Goal: Information Seeking & Learning: Learn about a topic

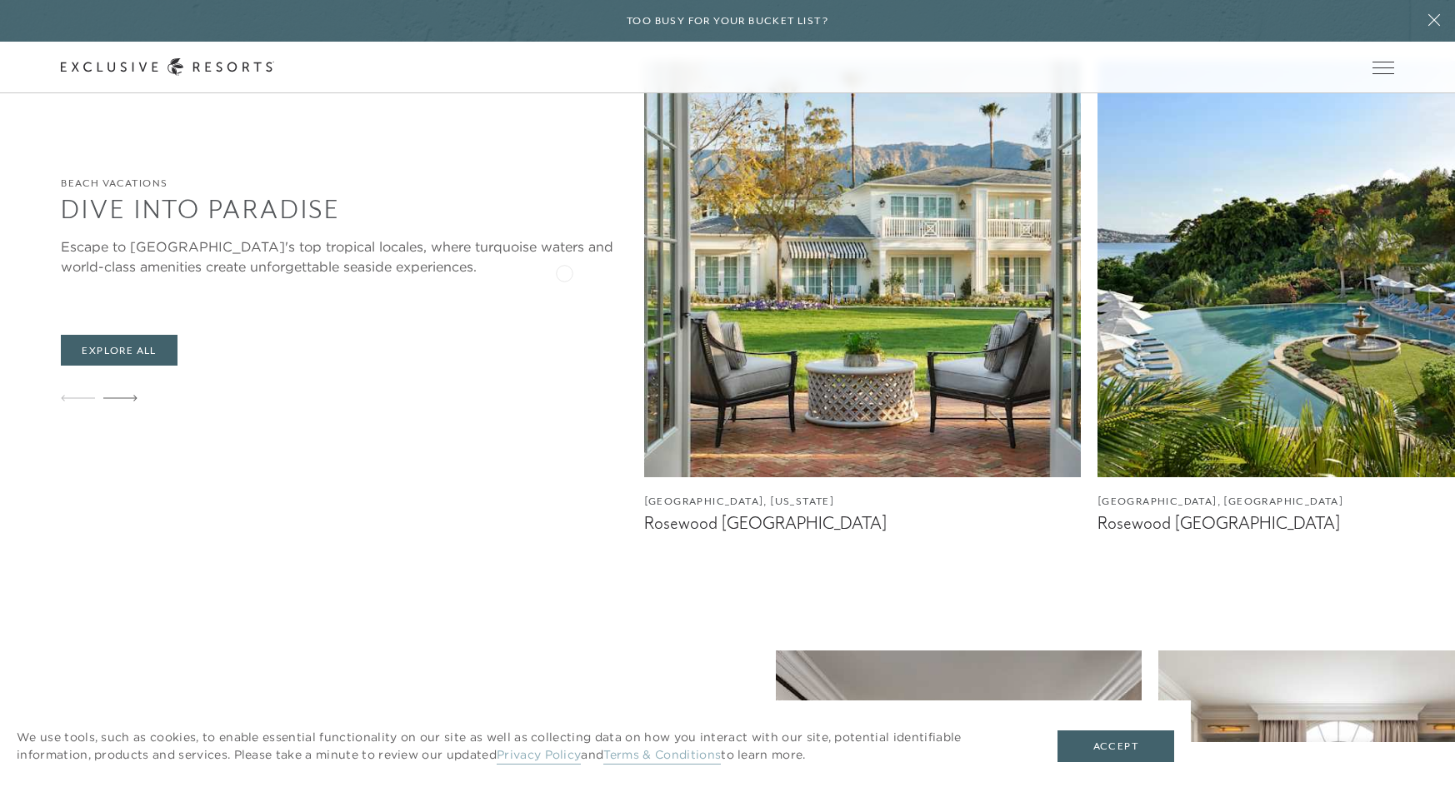
scroll to position [1442, 0]
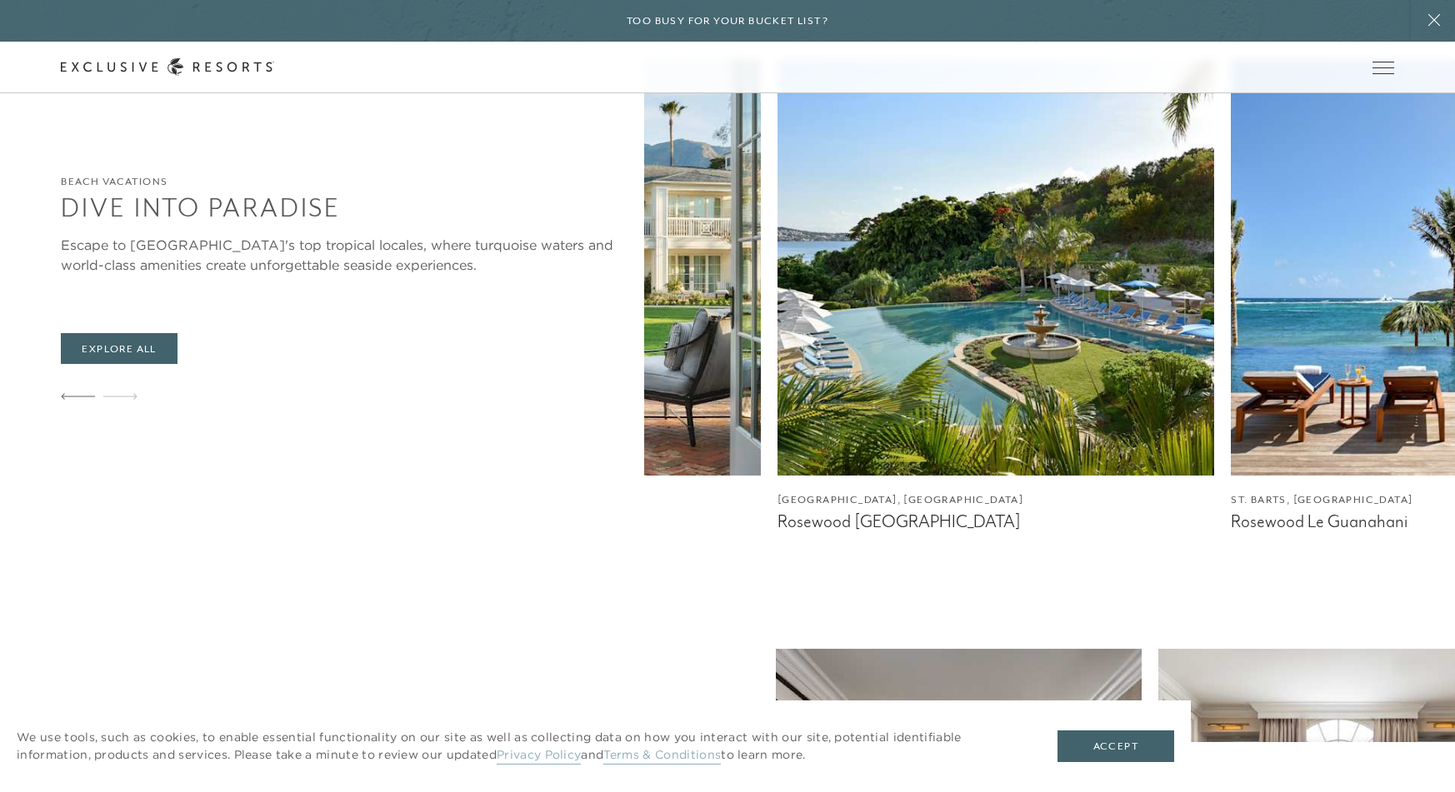
click at [736, 307] on div "[GEOGRAPHIC_DATA], [US_STATE] [GEOGRAPHIC_DATA] [GEOGRAPHIC_DATA], [GEOGRAPHIC_…" at bounding box center [729, 295] width 811 height 473
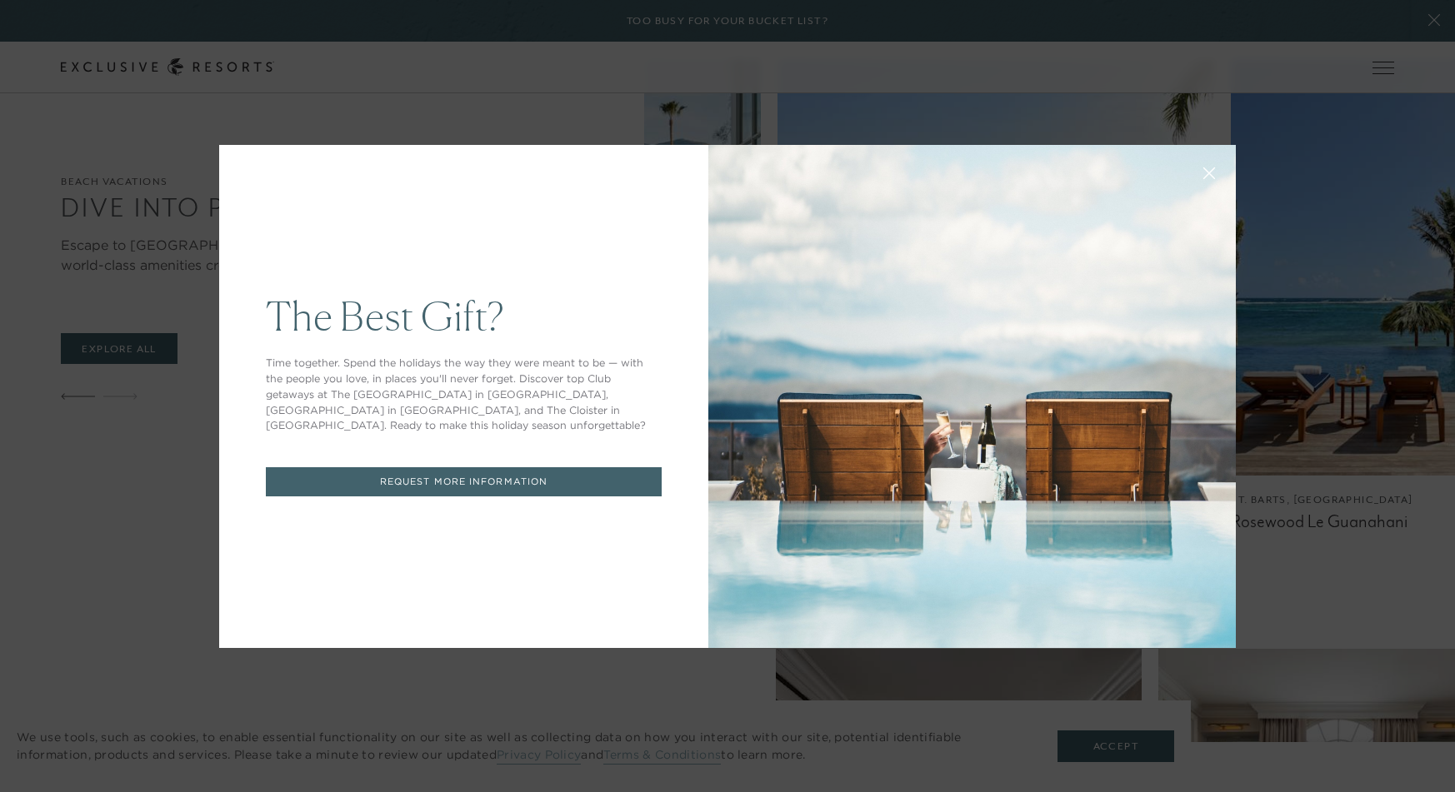
click at [1214, 175] on icon at bounding box center [1209, 173] width 12 height 12
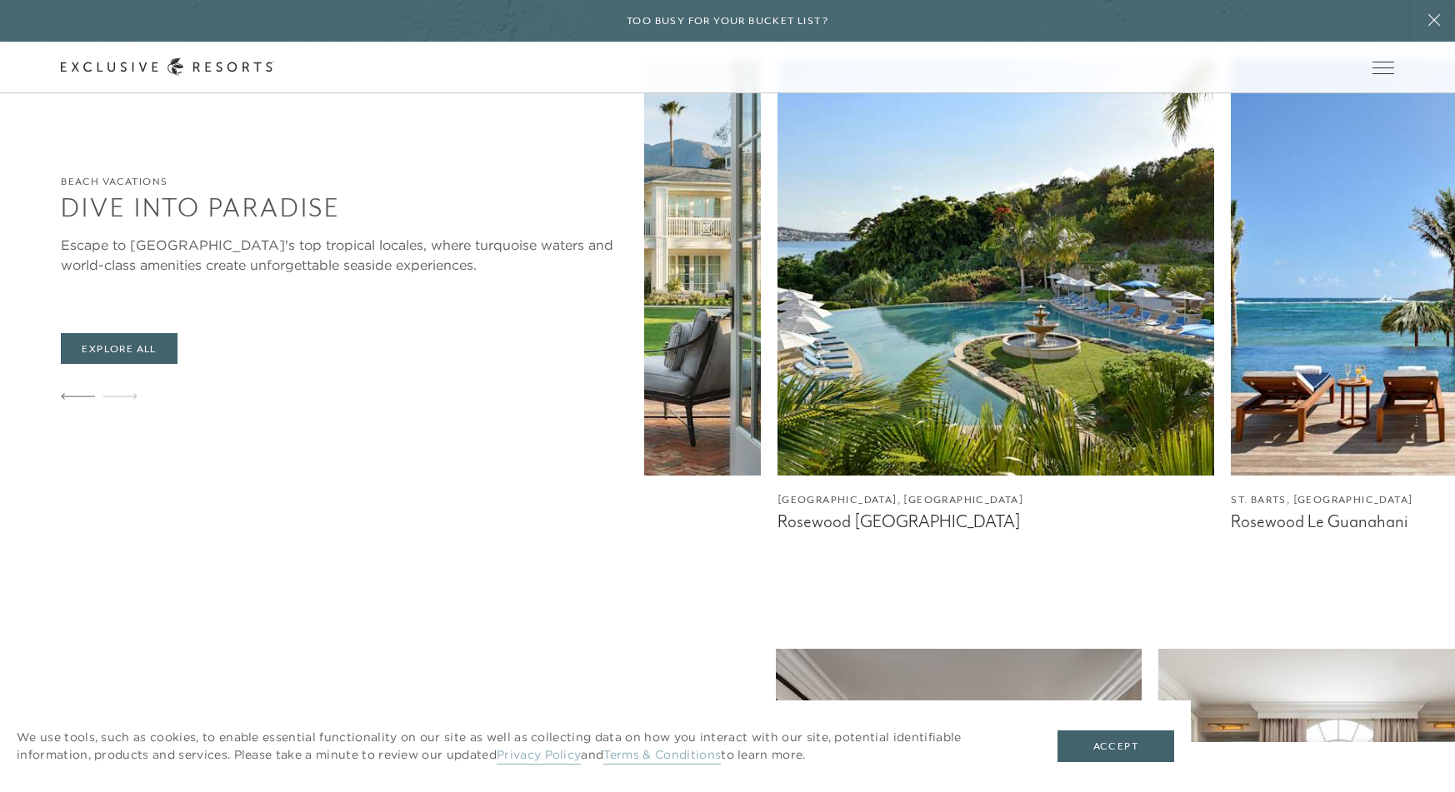
click at [567, 369] on div "[GEOGRAPHIC_DATA], [US_STATE] [GEOGRAPHIC_DATA] [GEOGRAPHIC_DATA], [GEOGRAPHIC_…" at bounding box center [729, 295] width 811 height 473
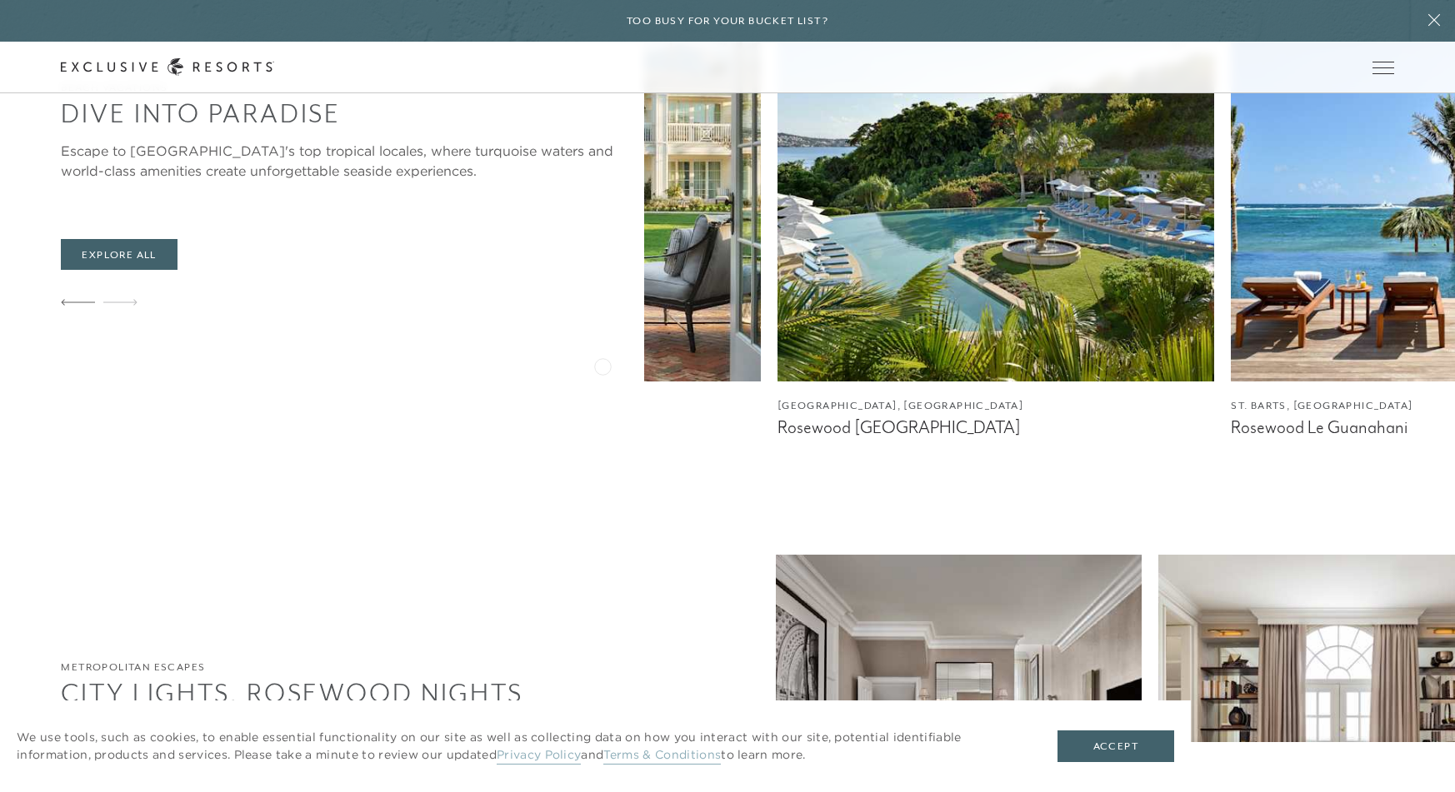
scroll to position [1533, 0]
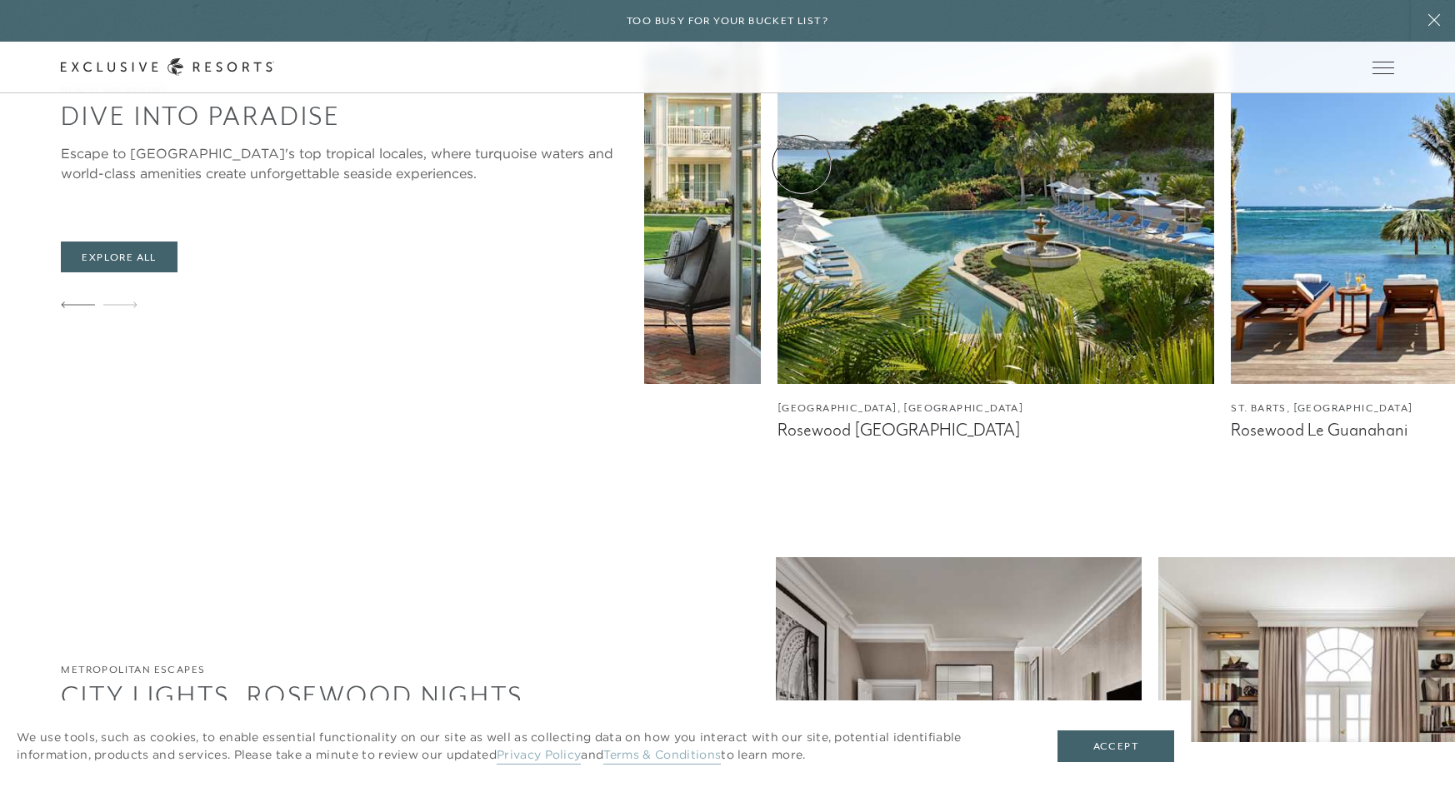
click at [0, 0] on link "Experience Collection" at bounding box center [0, 0] width 0 height 0
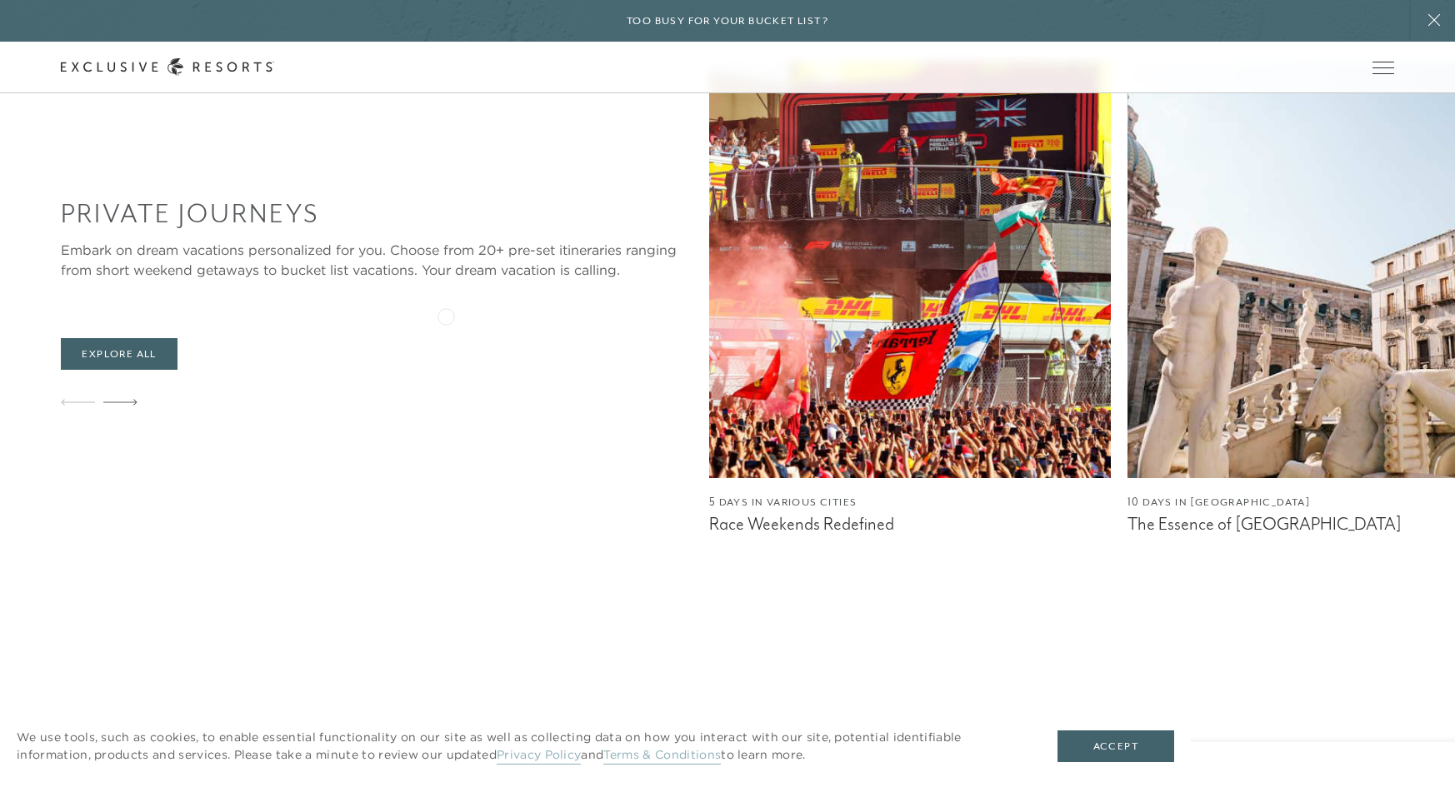
scroll to position [1687, 0]
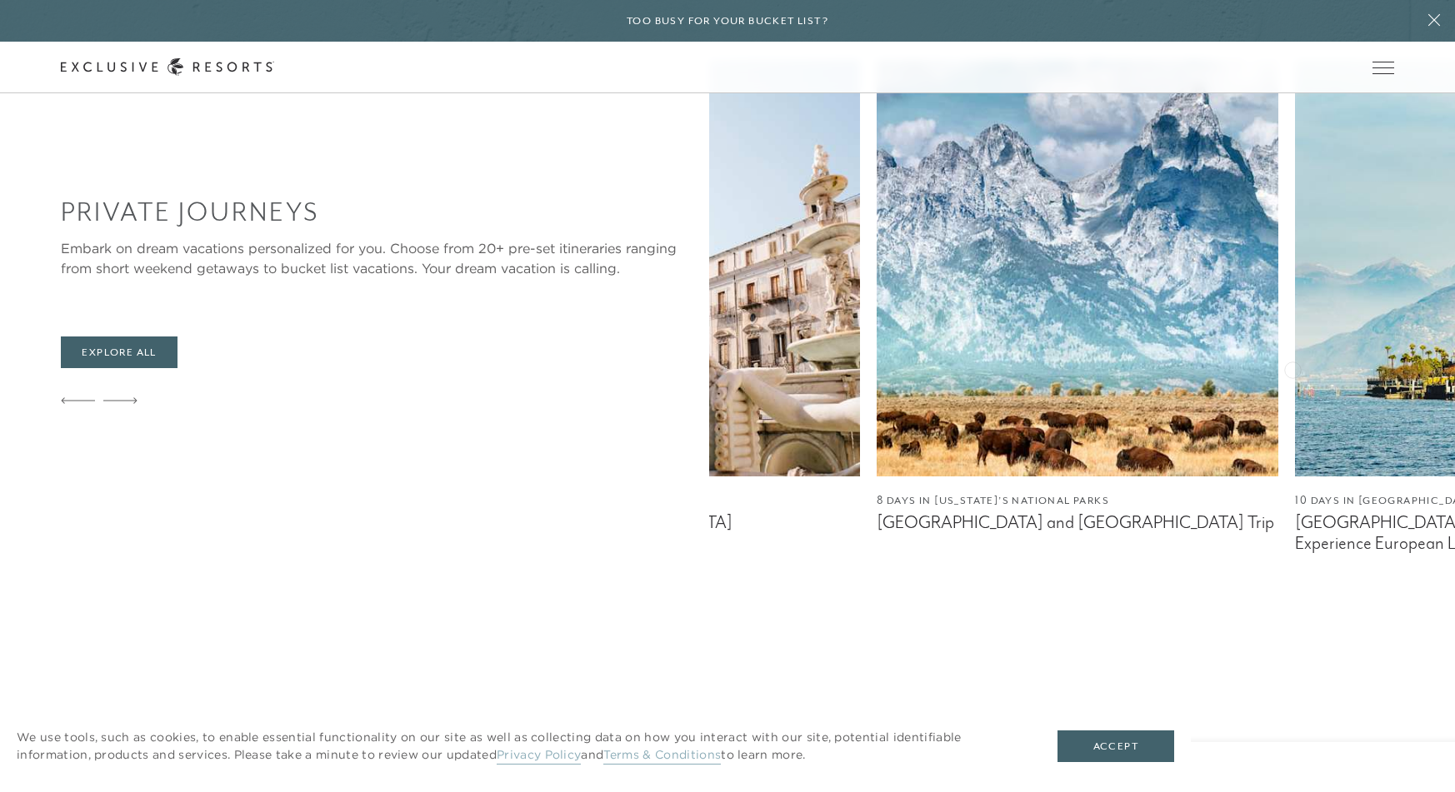
click at [877, 359] on img at bounding box center [1078, 268] width 402 height 417
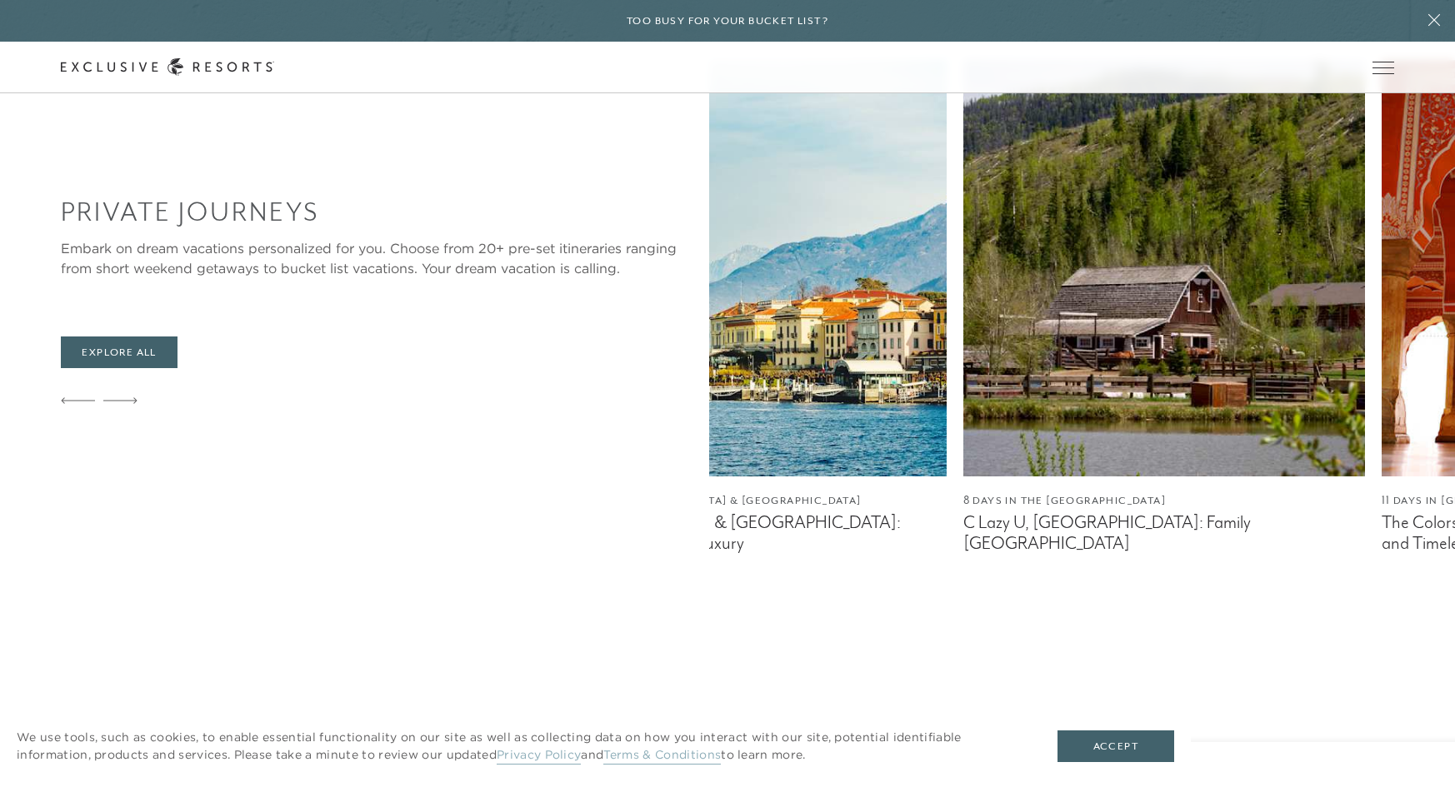
click at [963, 312] on img at bounding box center [1164, 268] width 402 height 417
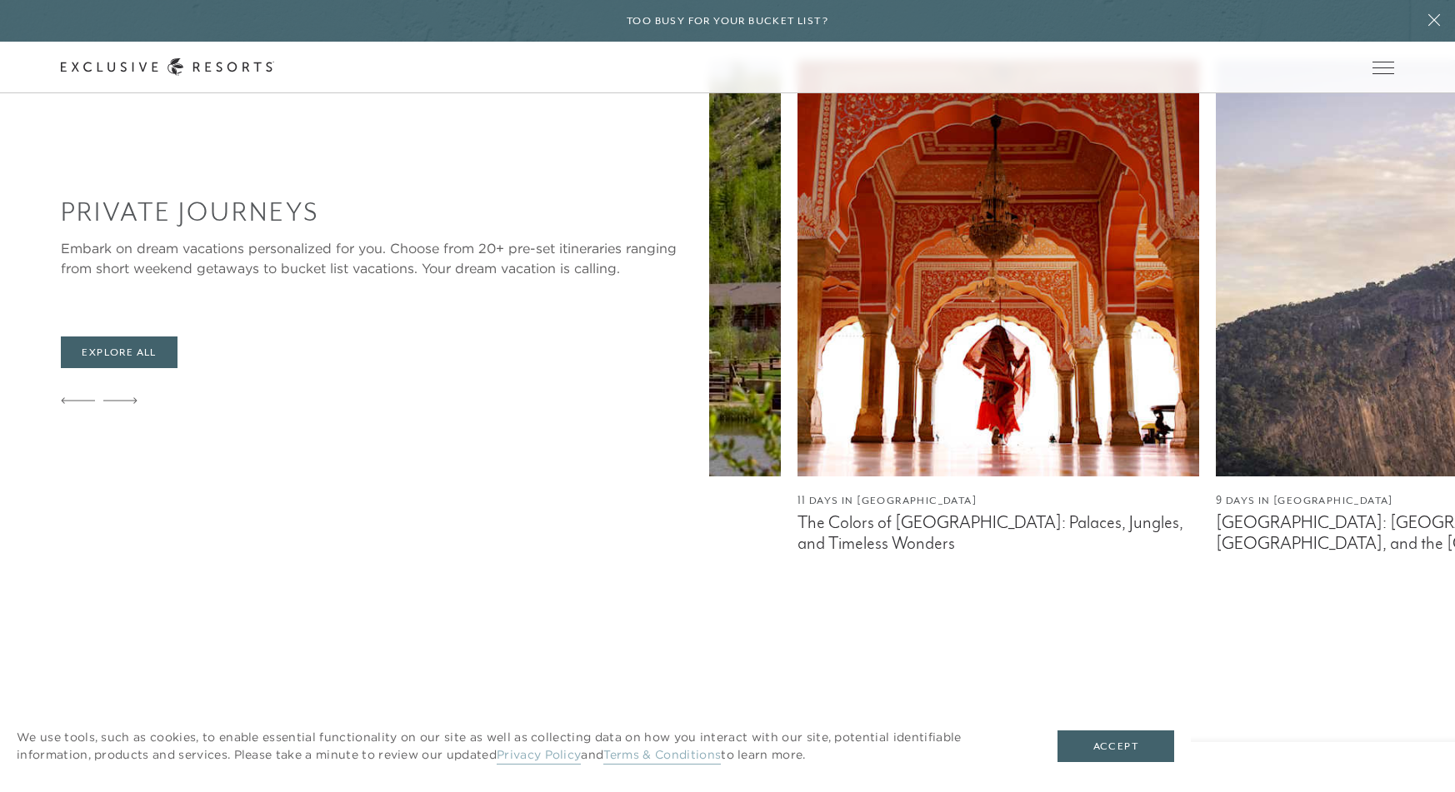
click at [1216, 341] on img at bounding box center [1417, 268] width 402 height 417
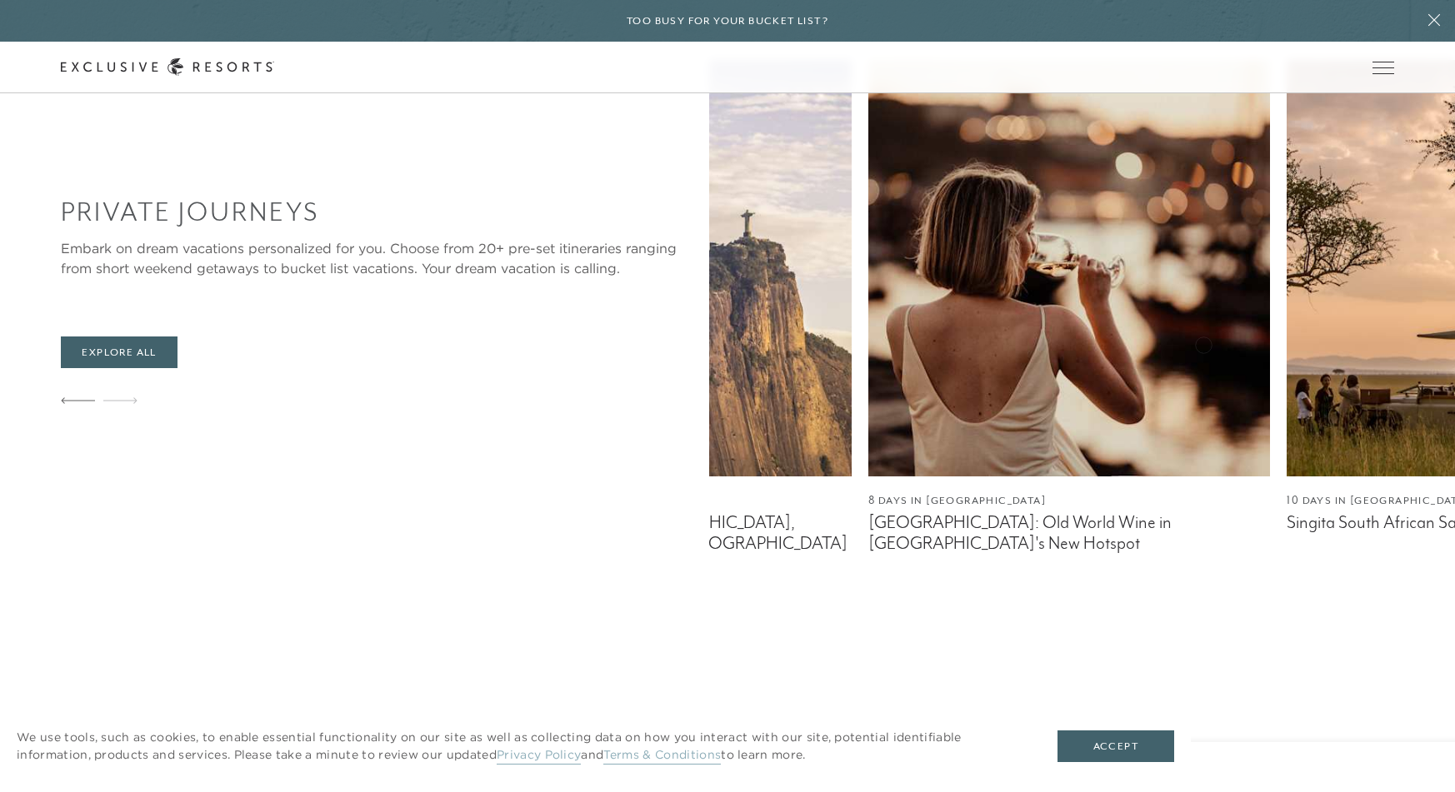
click at [709, 339] on div "5 Days in Various Cities Race Weekends Redefined 10 Days in [GEOGRAPHIC_DATA] T…" at bounding box center [1082, 307] width 746 height 494
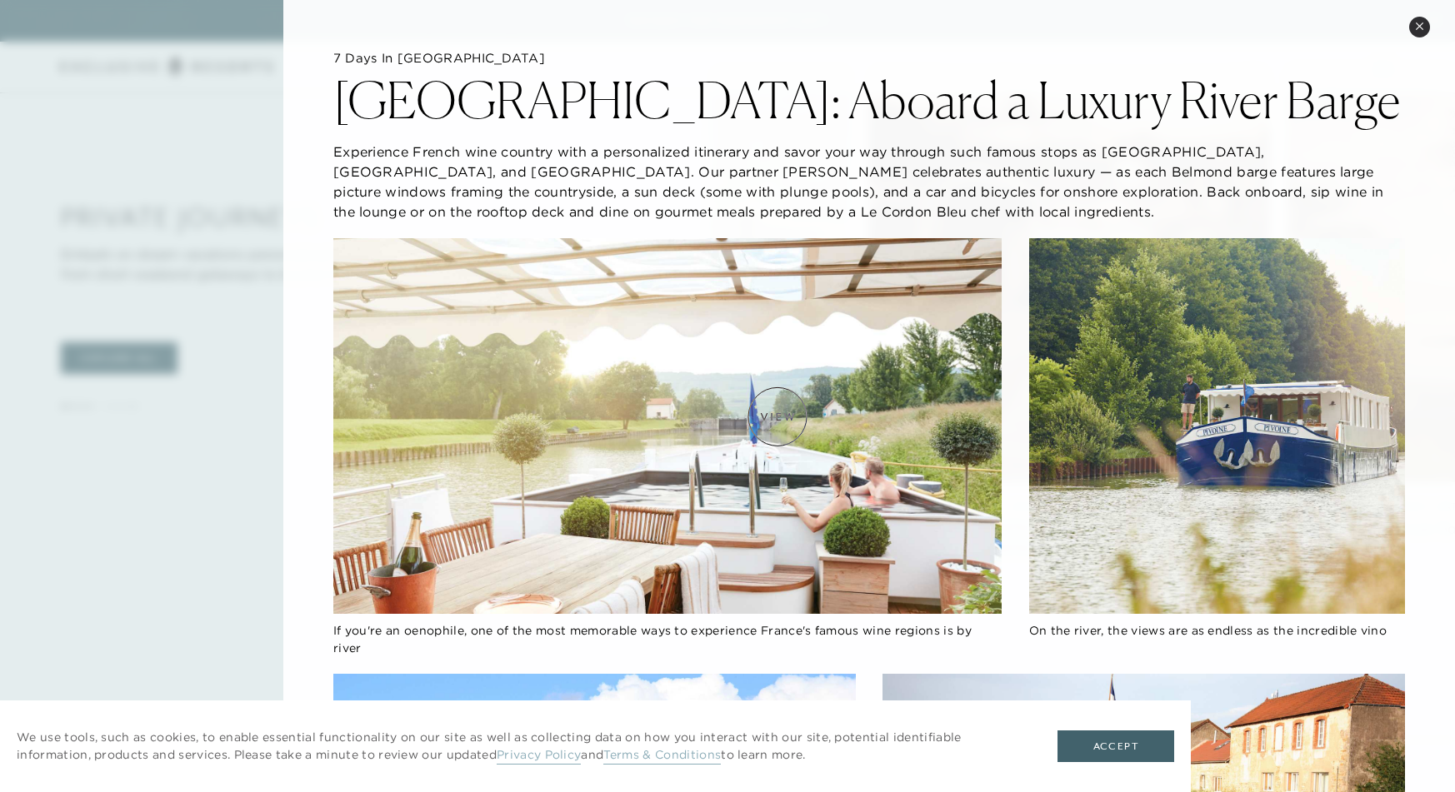
scroll to position [1675, 0]
click at [1422, 31] on button "Close quickview" at bounding box center [1419, 27] width 21 height 21
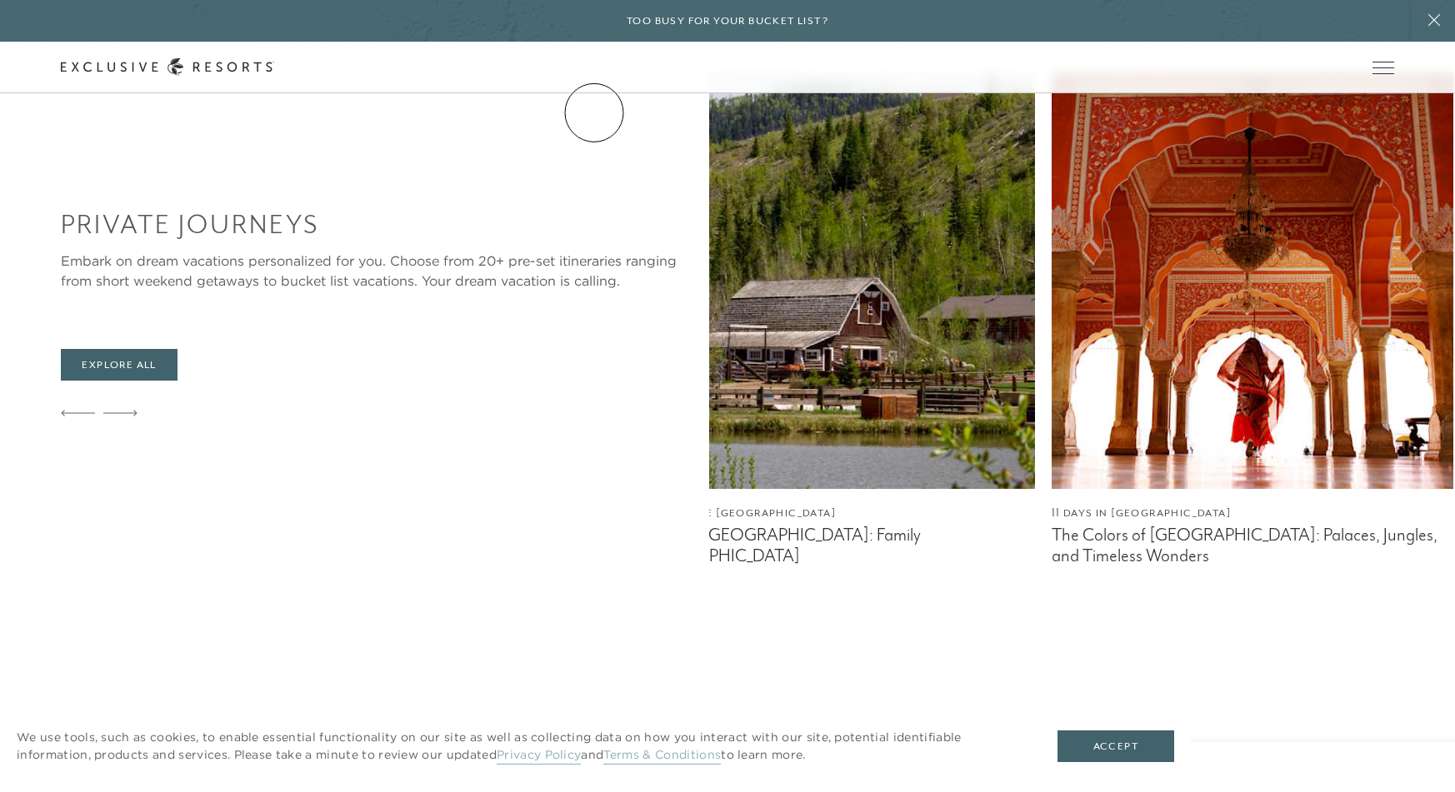
click at [0, 0] on link "The Collection" at bounding box center [0, 0] width 0 height 0
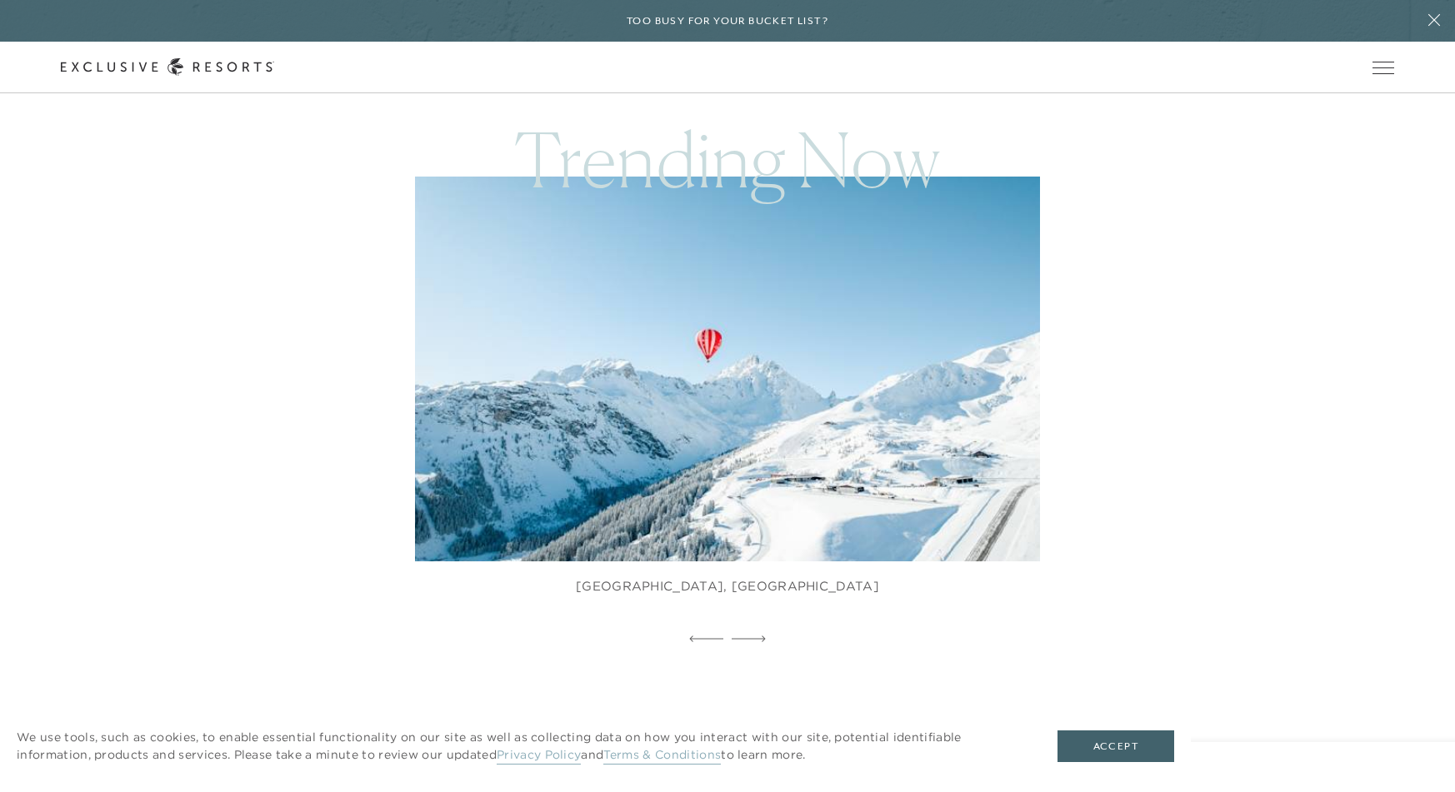
scroll to position [1007, 0]
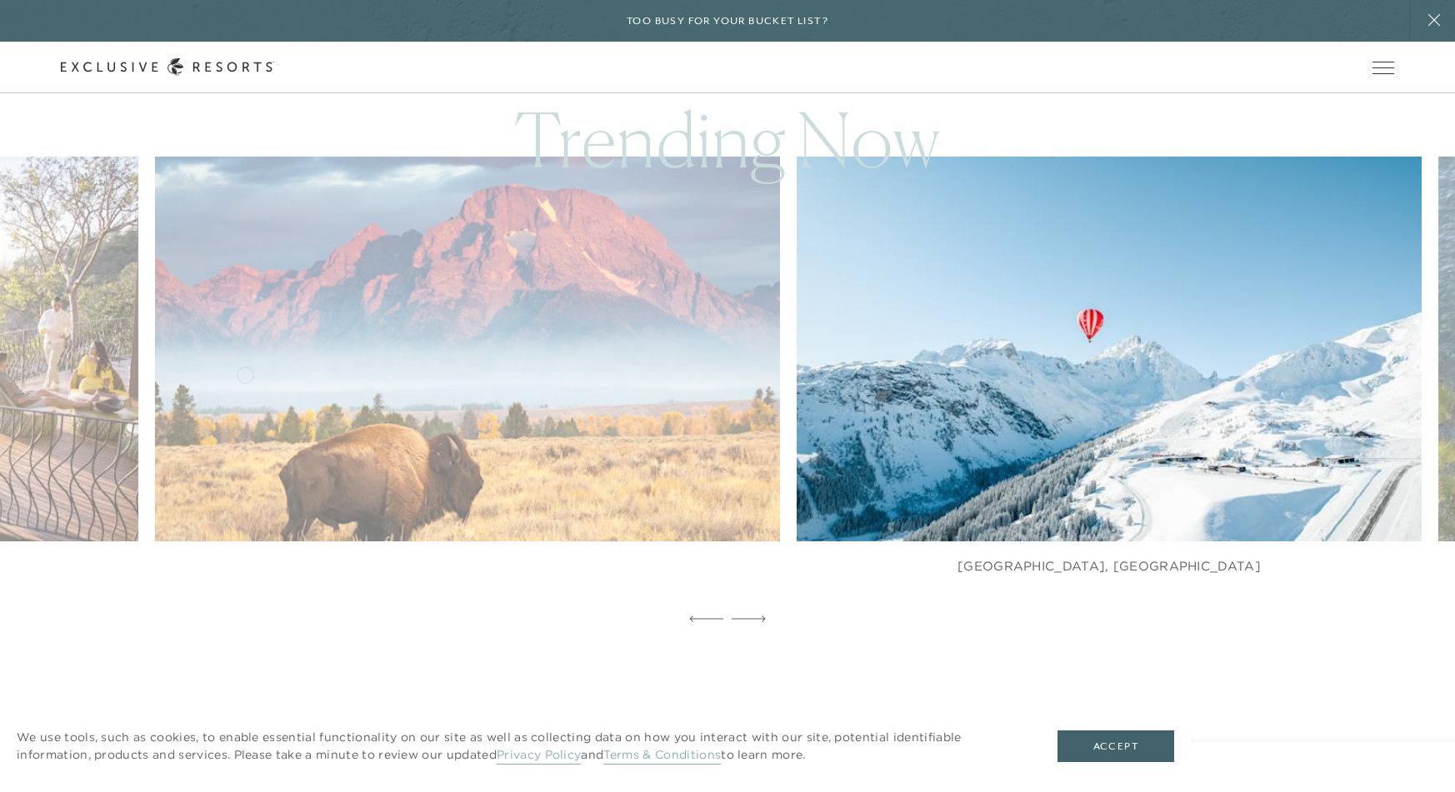
click at [641, 379] on img at bounding box center [487, 348] width 687 height 423
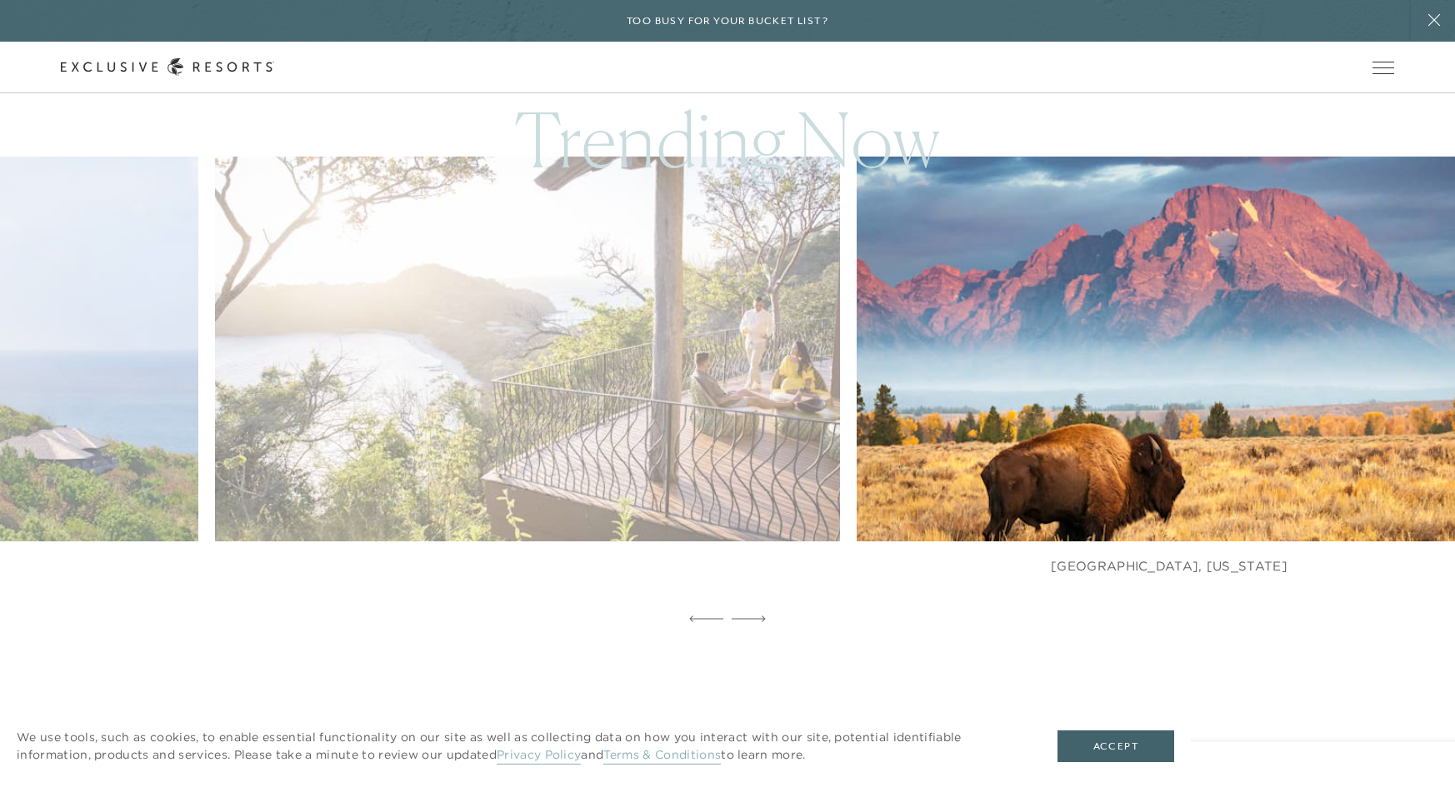
click at [1027, 382] on img at bounding box center [1189, 348] width 687 height 423
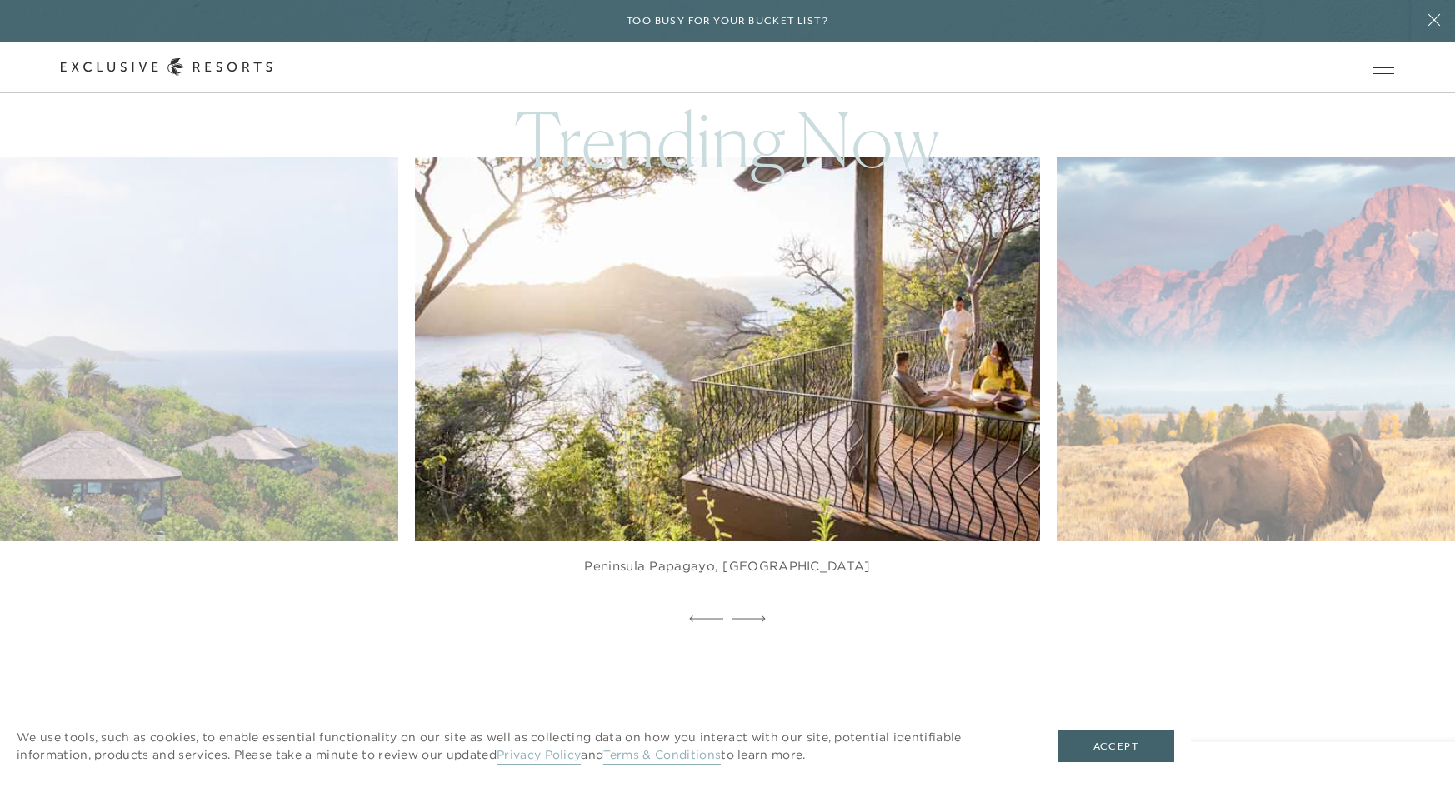
click at [696, 375] on img at bounding box center [747, 348] width 687 height 423
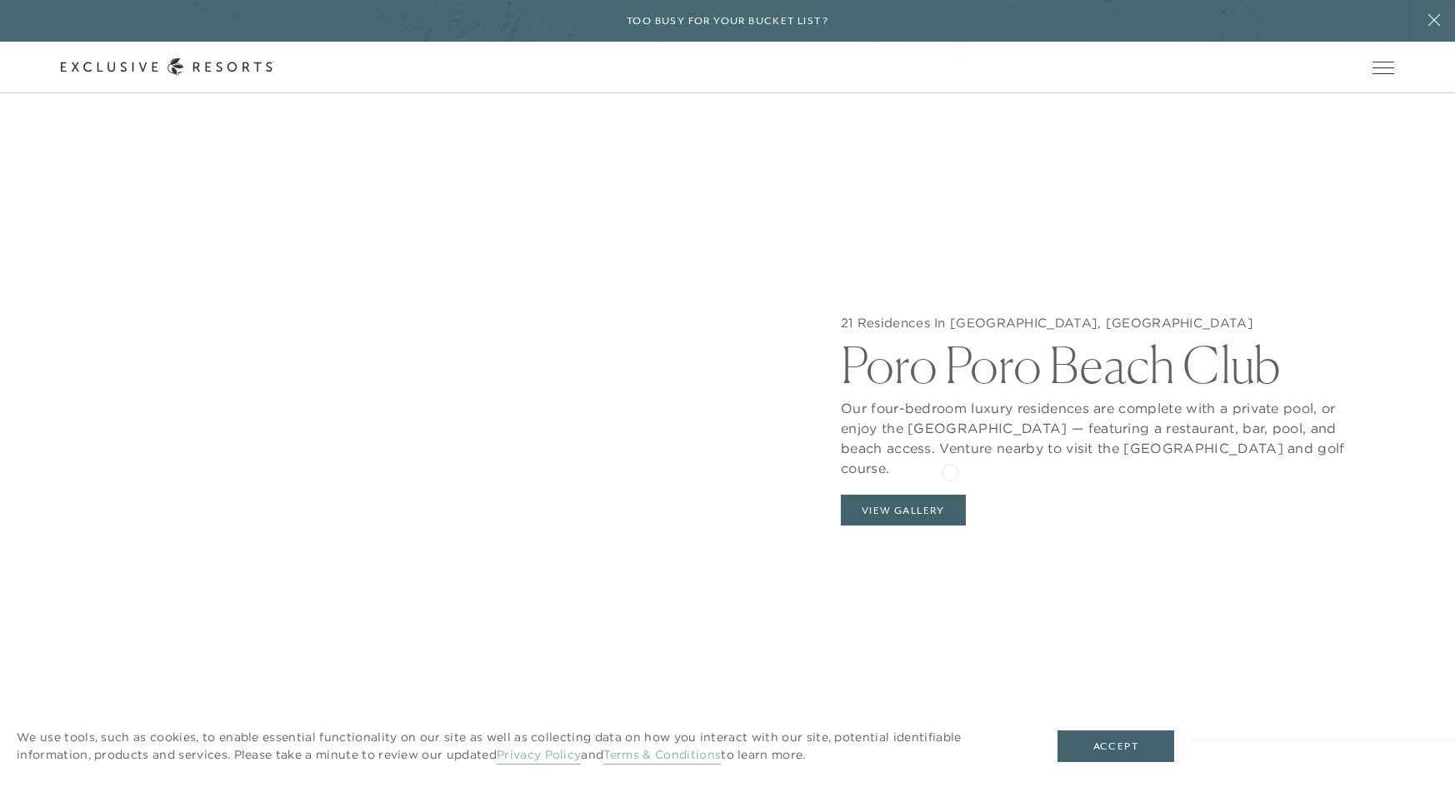
scroll to position [1818, 0]
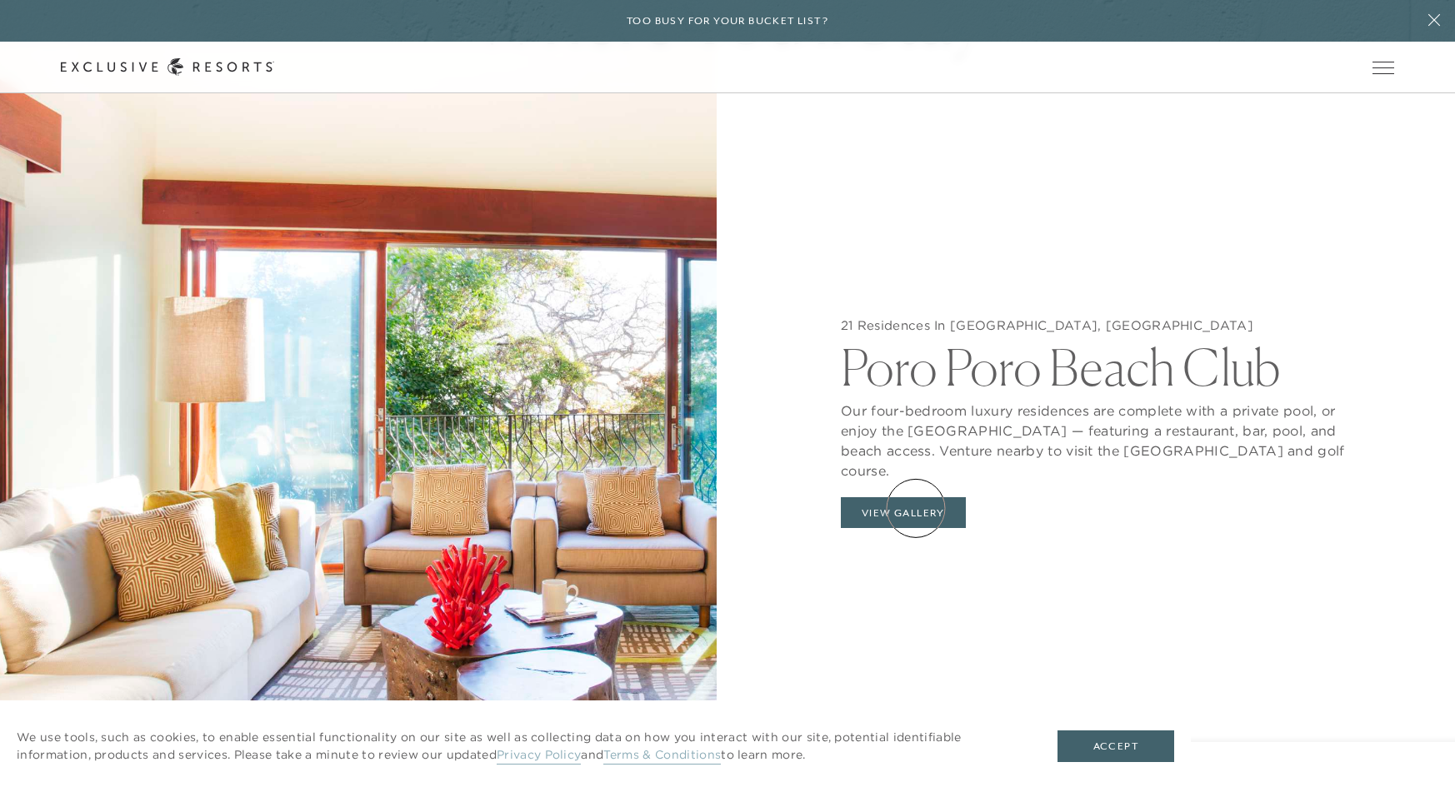
click at [916, 508] on button "View Gallery" at bounding box center [903, 513] width 125 height 32
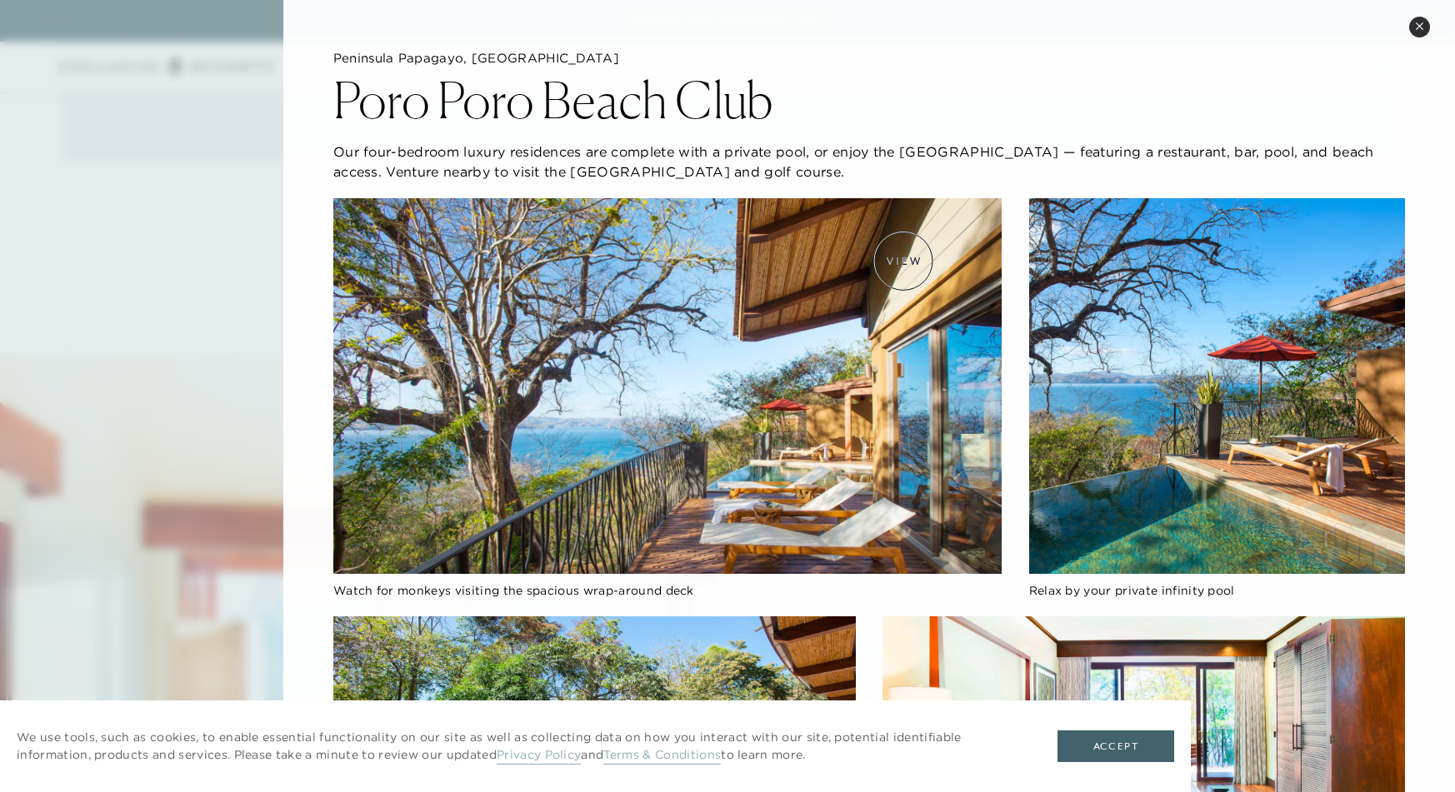
scroll to position [1489, 0]
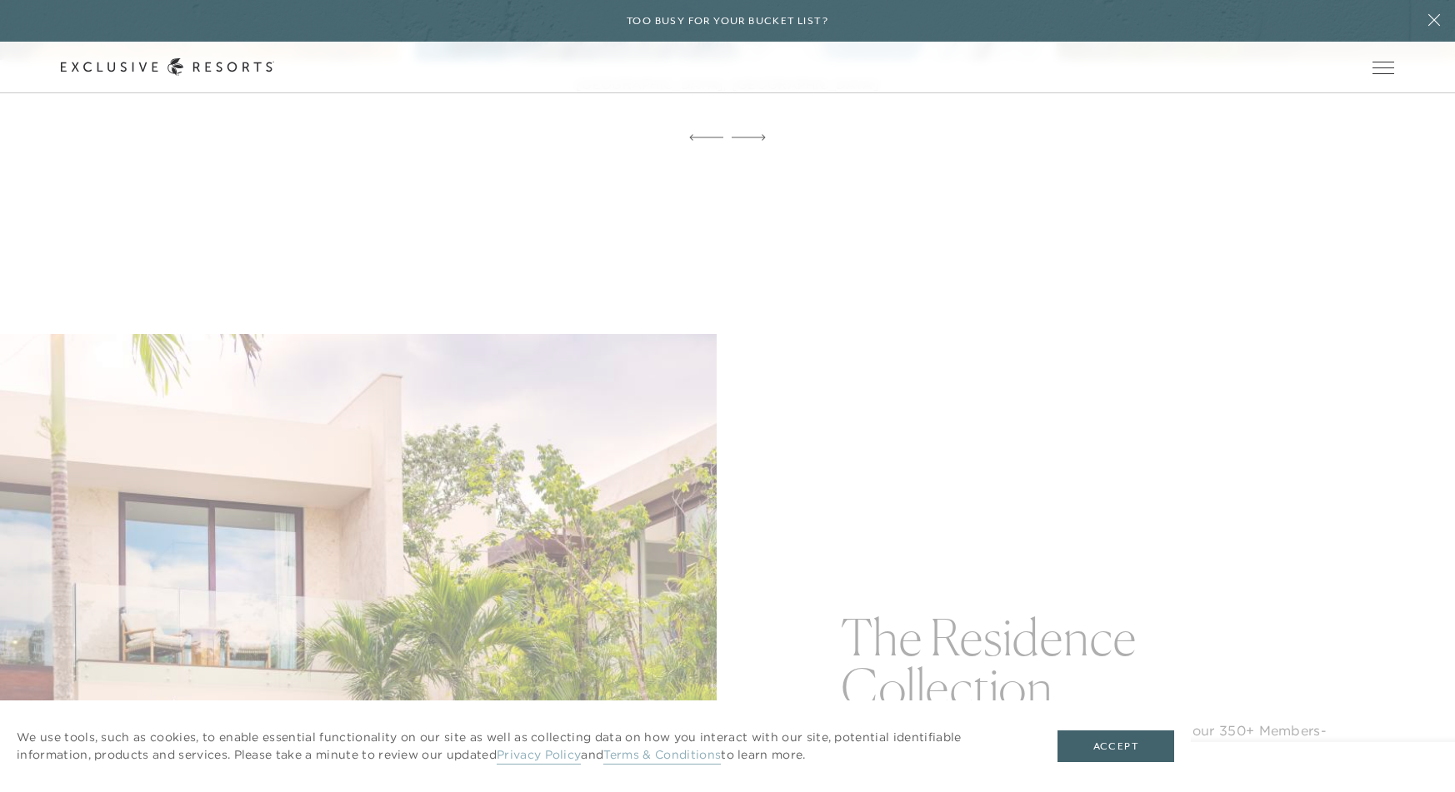
scroll to position [1007, 0]
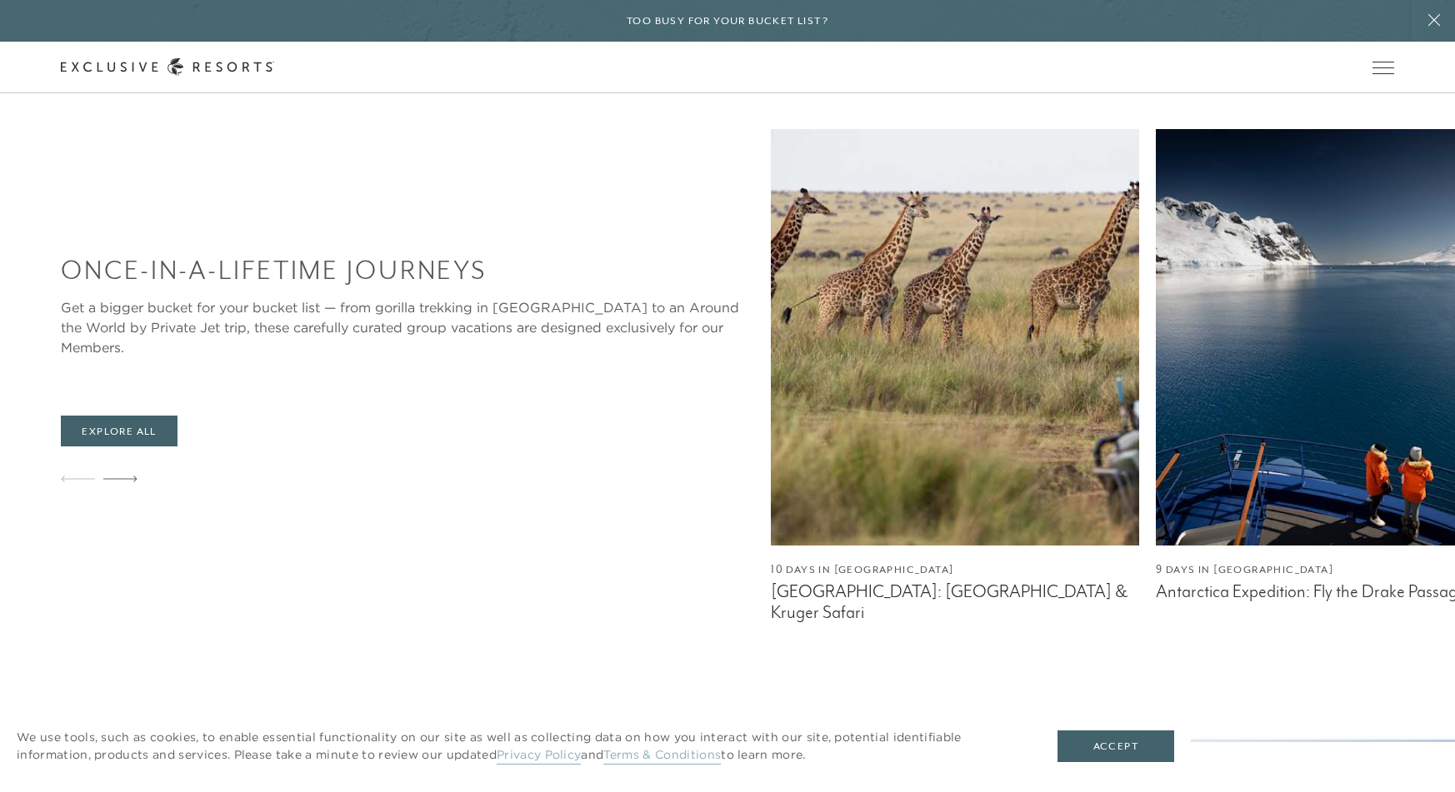
scroll to position [1675, 0]
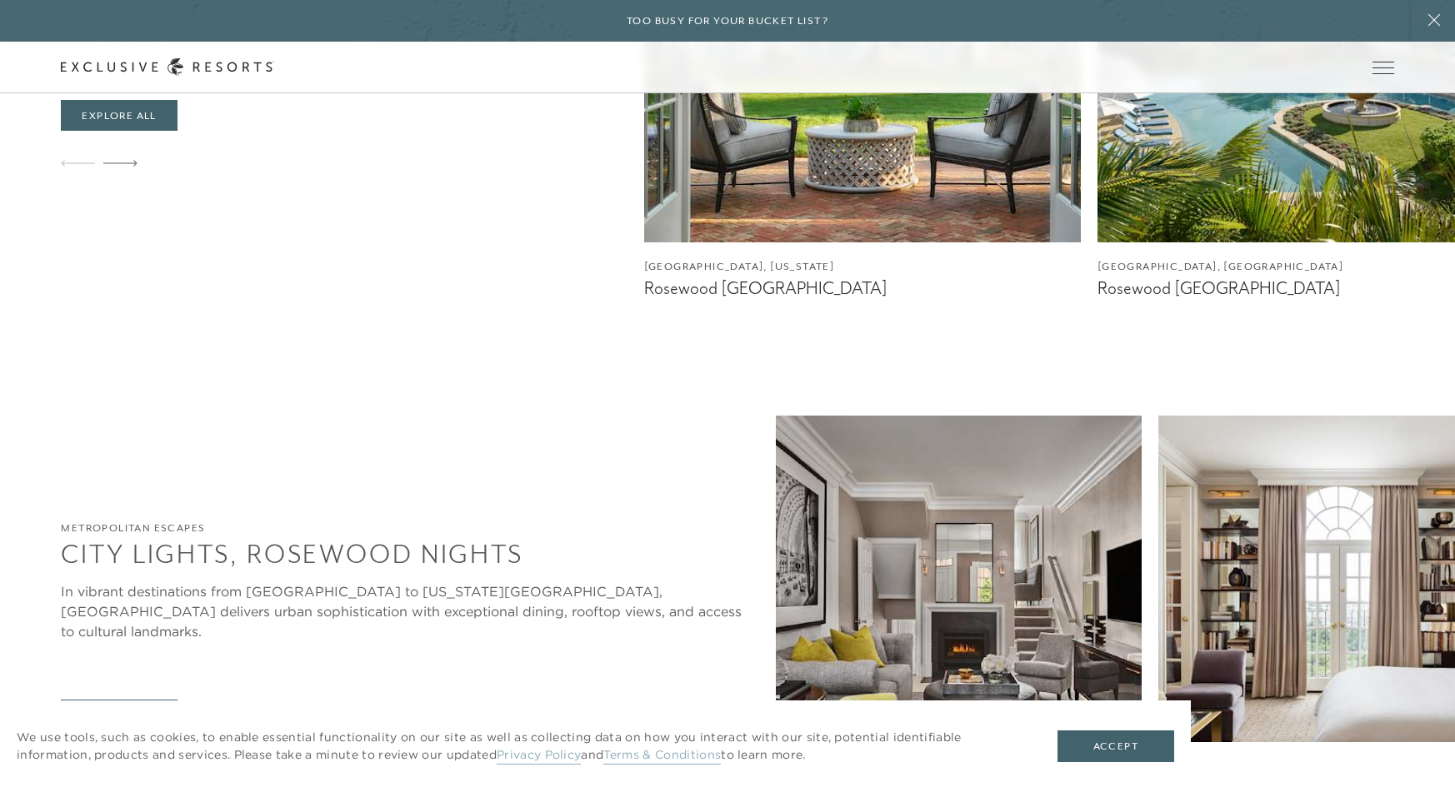
scroll to position [1533, 0]
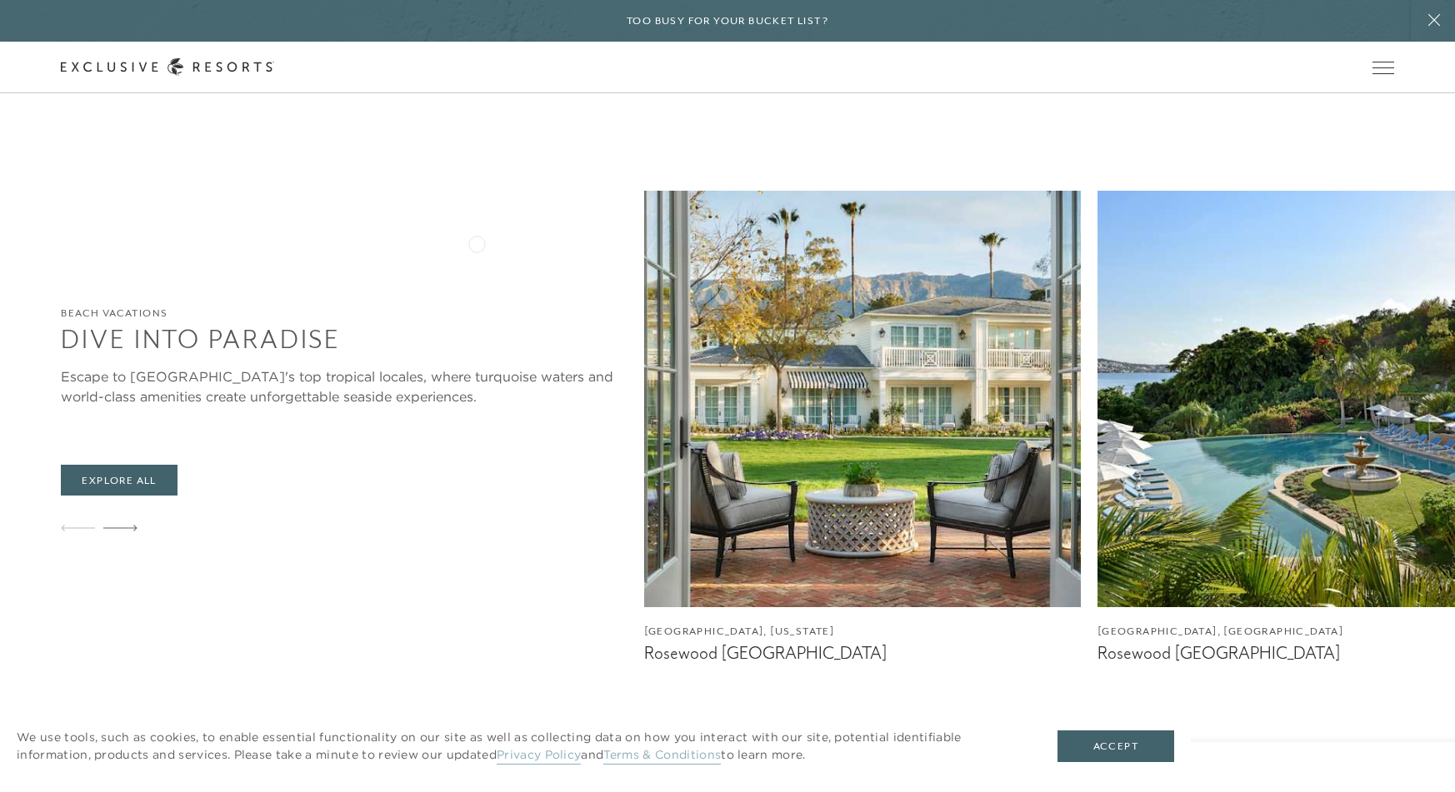
scroll to position [1306, 0]
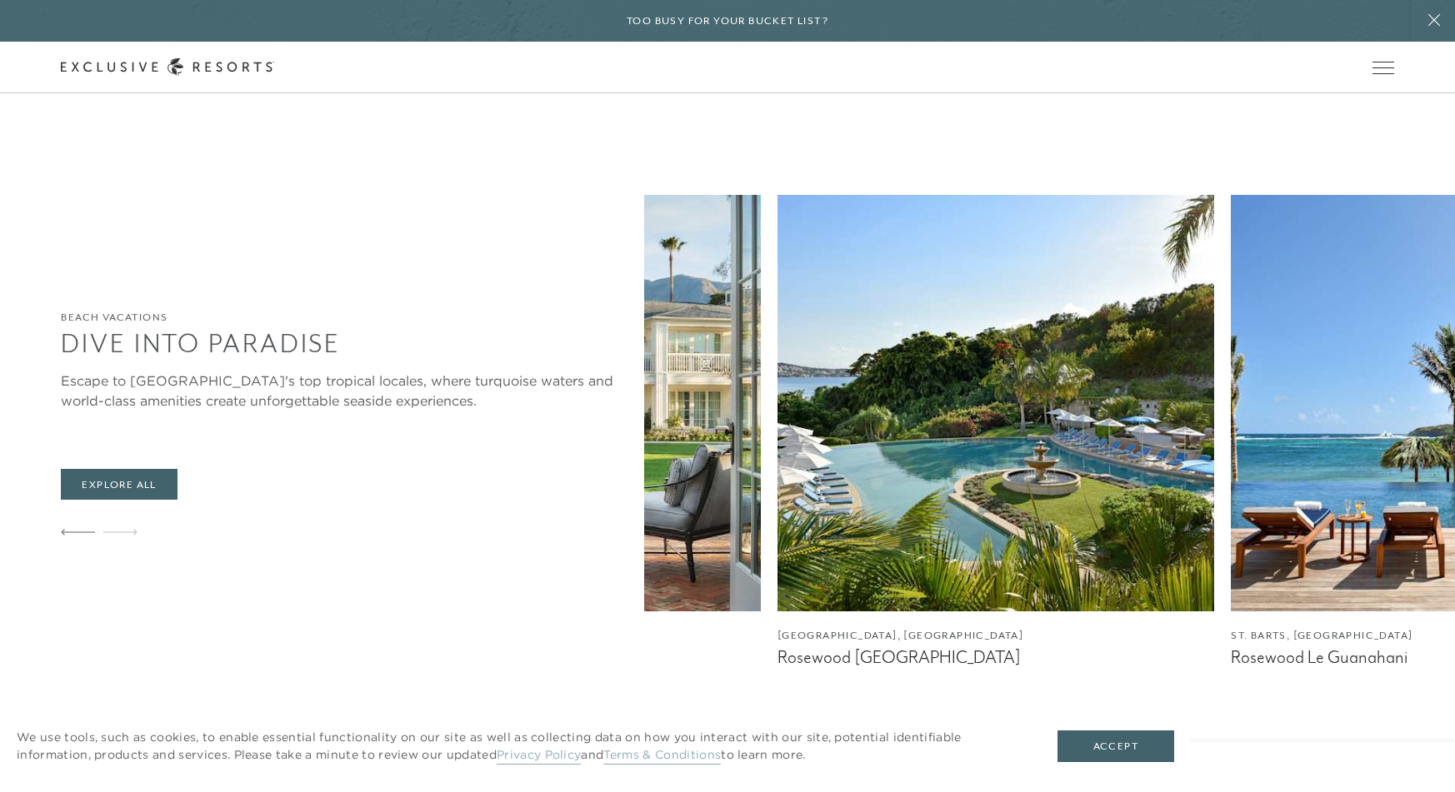
click at [777, 392] on img at bounding box center [995, 403] width 437 height 417
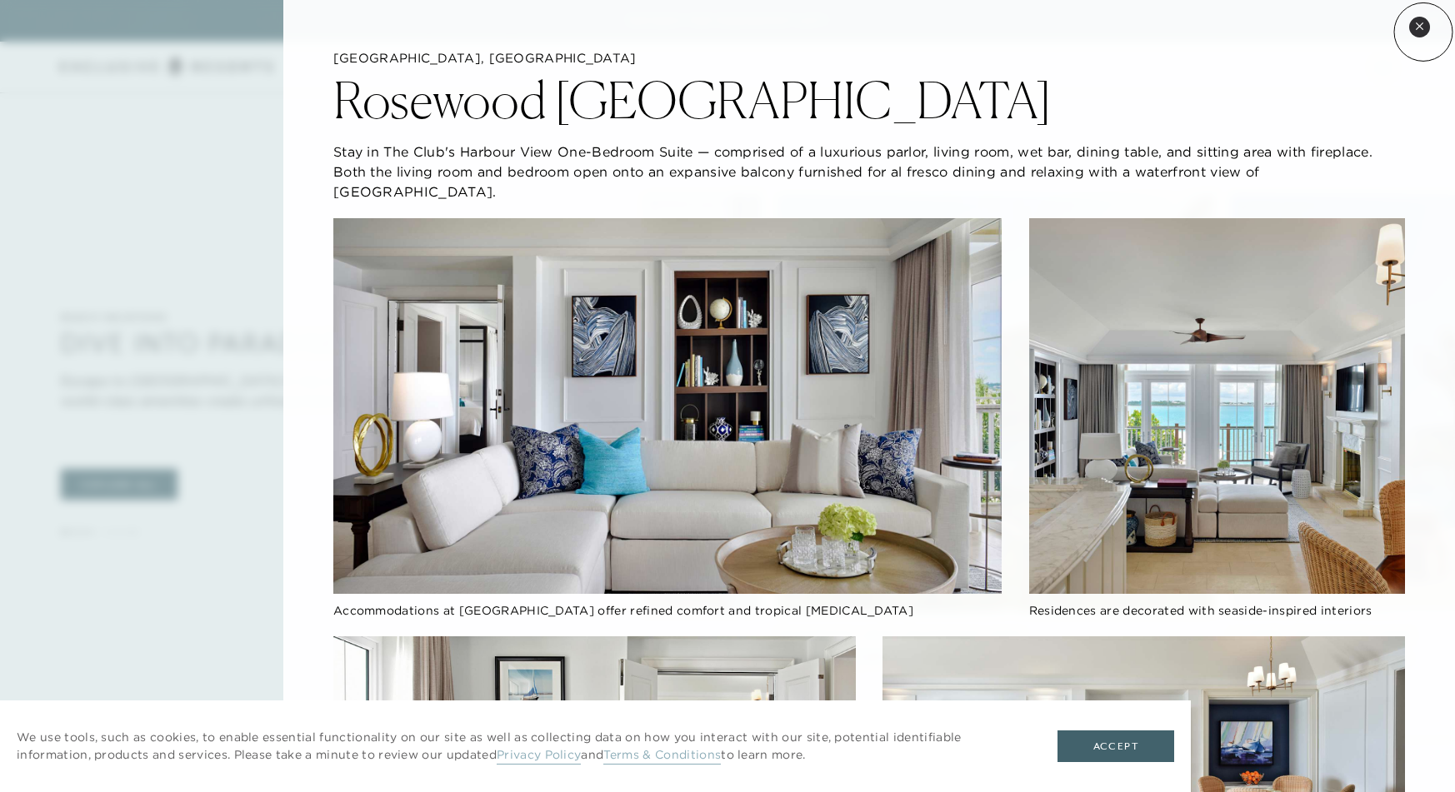
click at [1423, 32] on button "Close quickview" at bounding box center [1419, 27] width 21 height 21
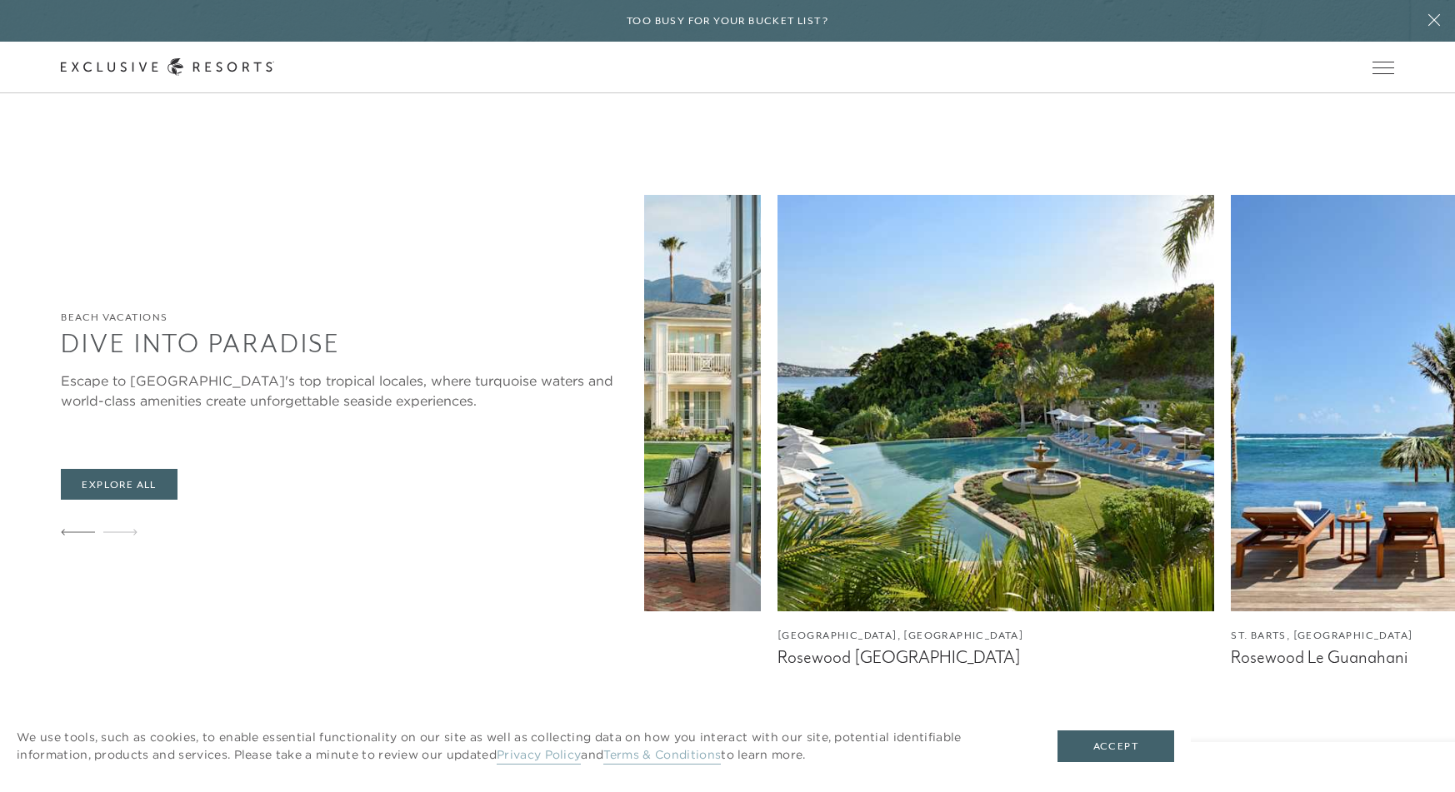
click at [716, 508] on div "[GEOGRAPHIC_DATA], [US_STATE] [GEOGRAPHIC_DATA] [GEOGRAPHIC_DATA], [GEOGRAPHIC_…" at bounding box center [729, 431] width 811 height 473
click at [724, 560] on div "[GEOGRAPHIC_DATA], [US_STATE] [GEOGRAPHIC_DATA] [GEOGRAPHIC_DATA], [GEOGRAPHIC_…" at bounding box center [729, 431] width 811 height 473
drag, startPoint x: 1301, startPoint y: 687, endPoint x: 1328, endPoint y: 679, distance: 28.7
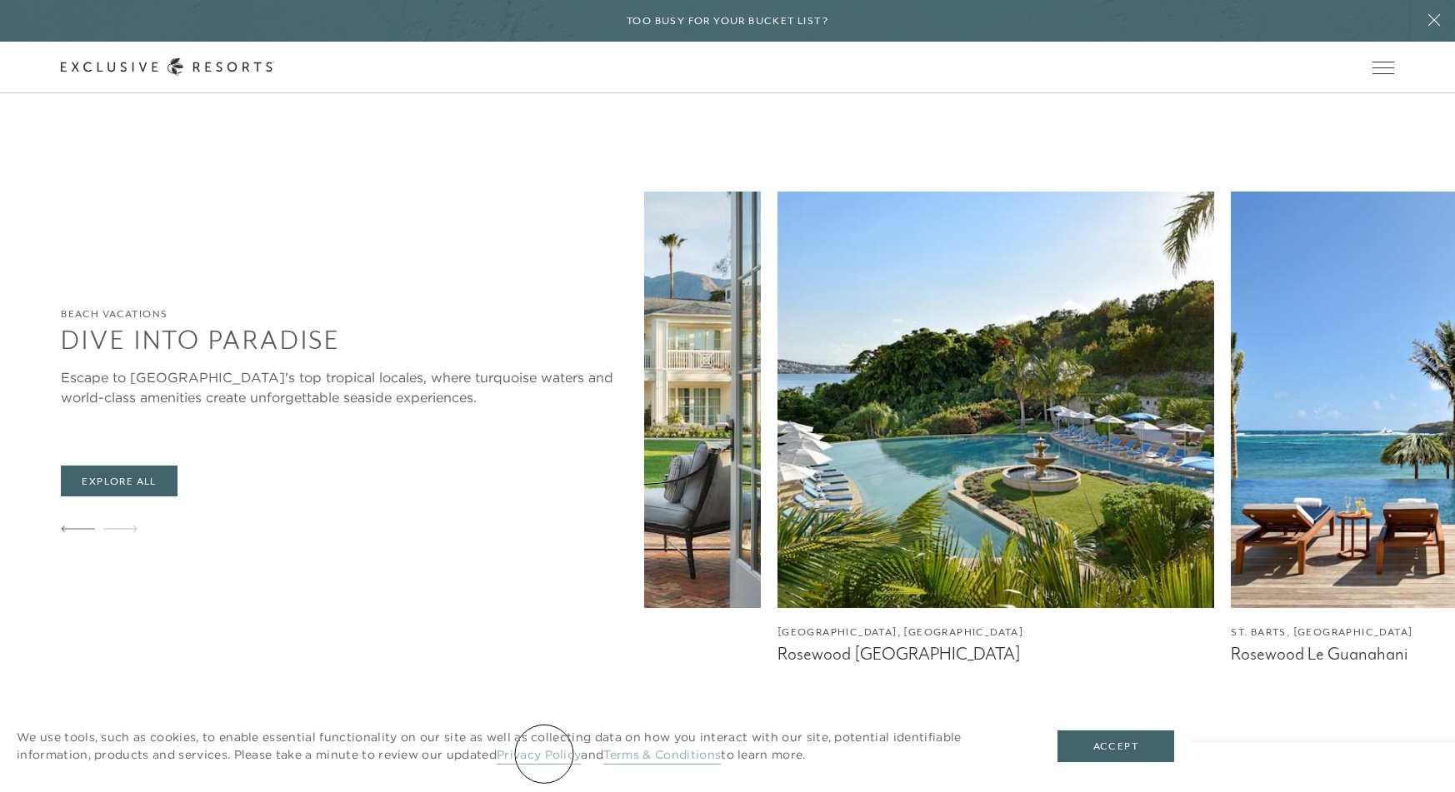
click at [544, 754] on link "Privacy Policy" at bounding box center [539, 755] width 84 height 17
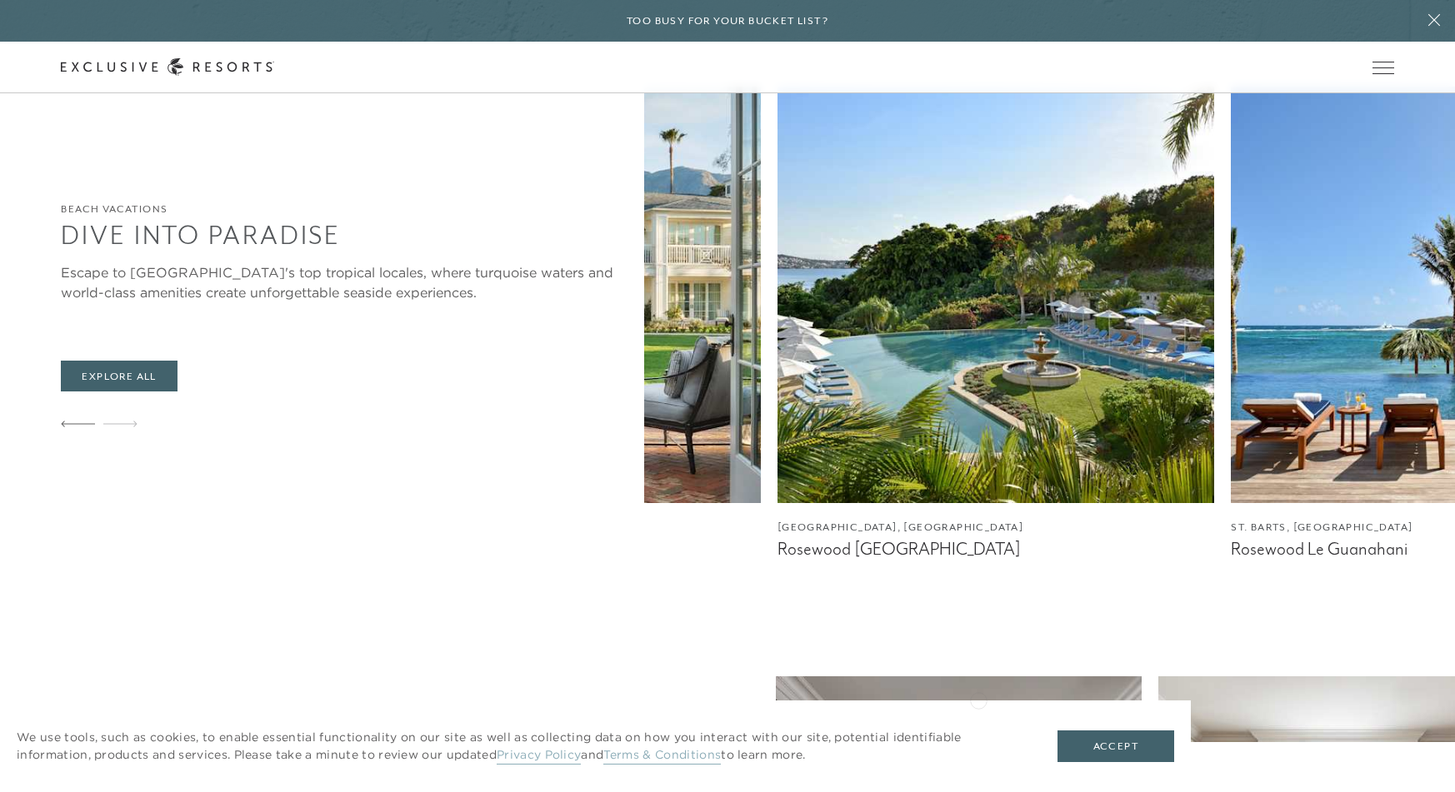
scroll to position [1414, 0]
click at [126, 392] on link "Explore All" at bounding box center [119, 377] width 116 height 32
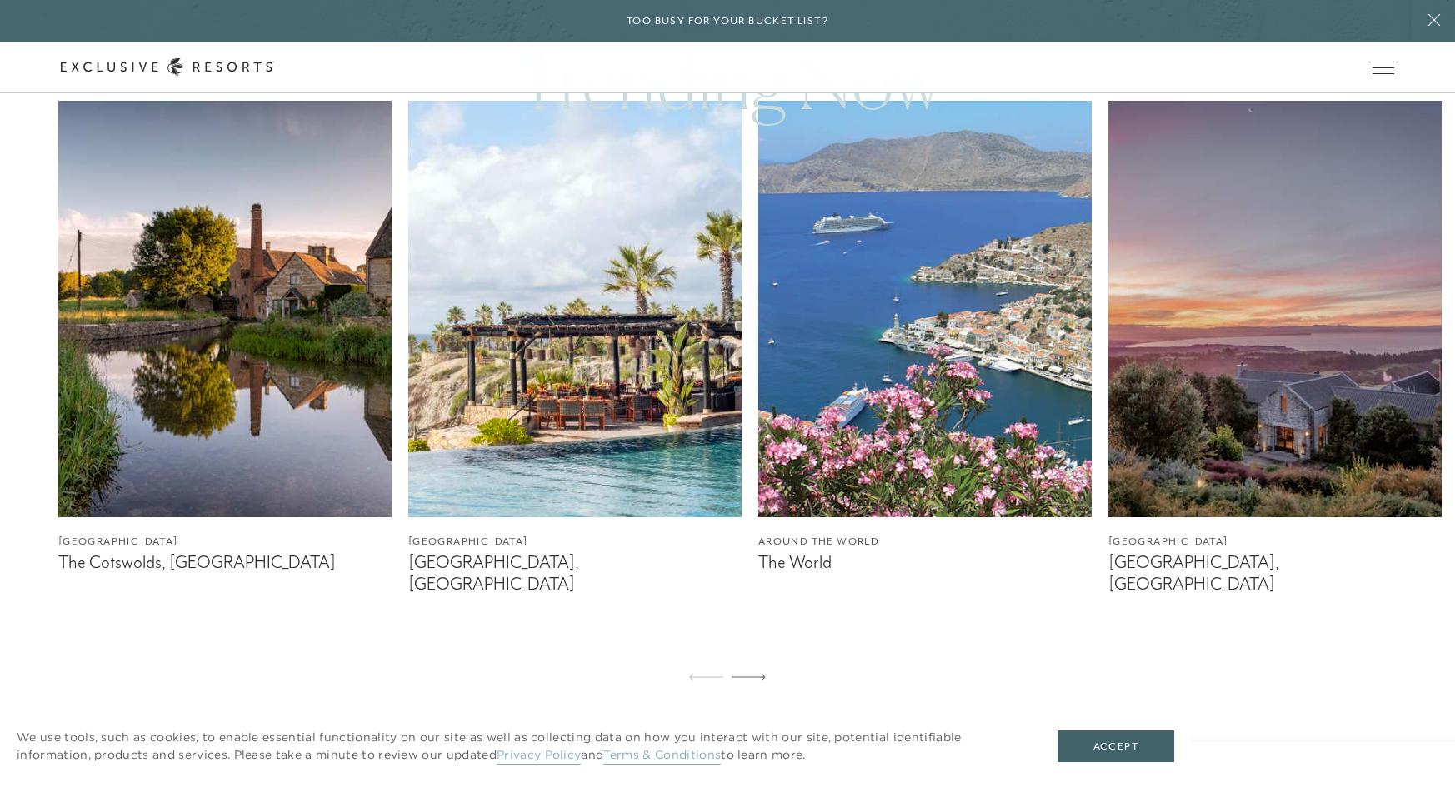
scroll to position [1075, 0]
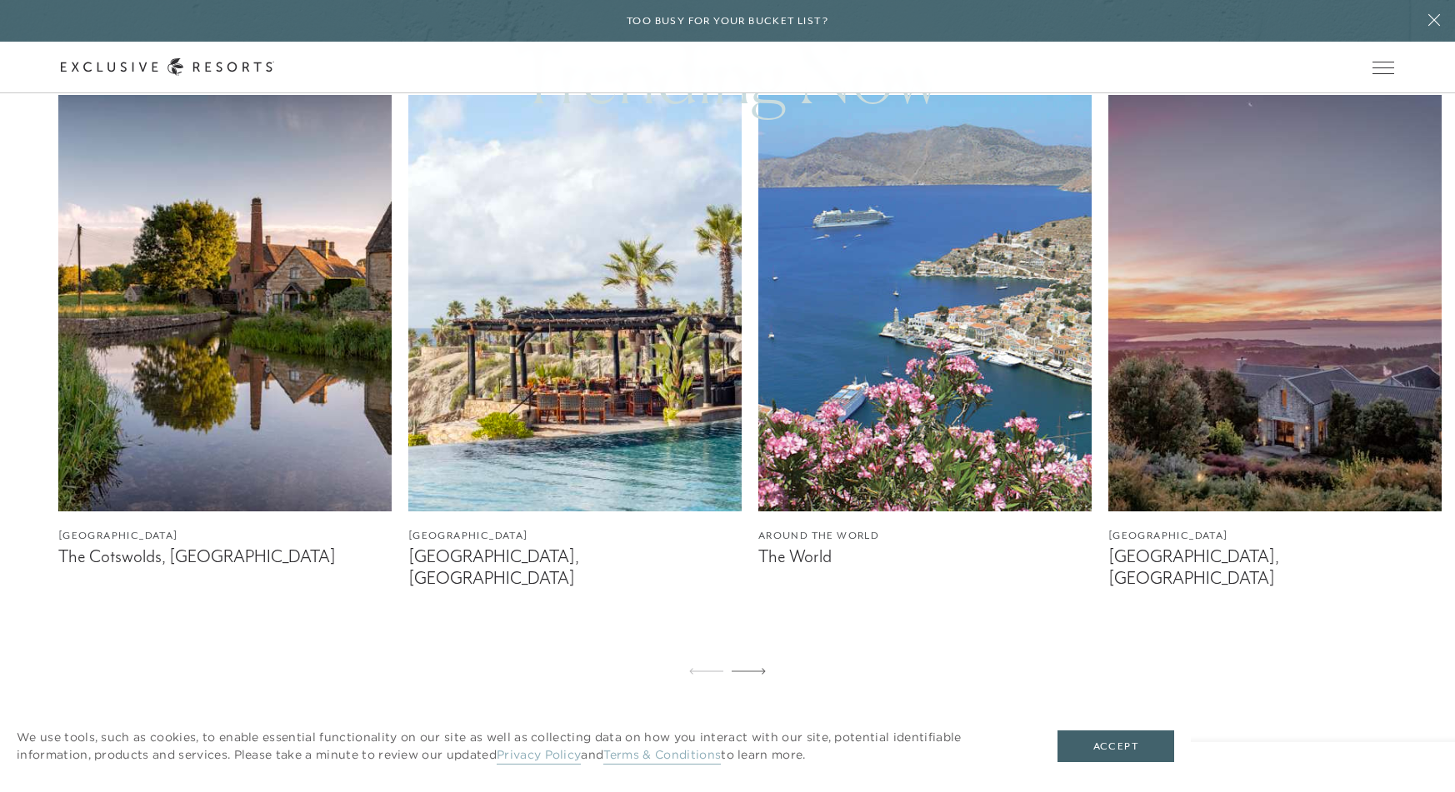
click at [592, 414] on img at bounding box center [574, 303] width 333 height 417
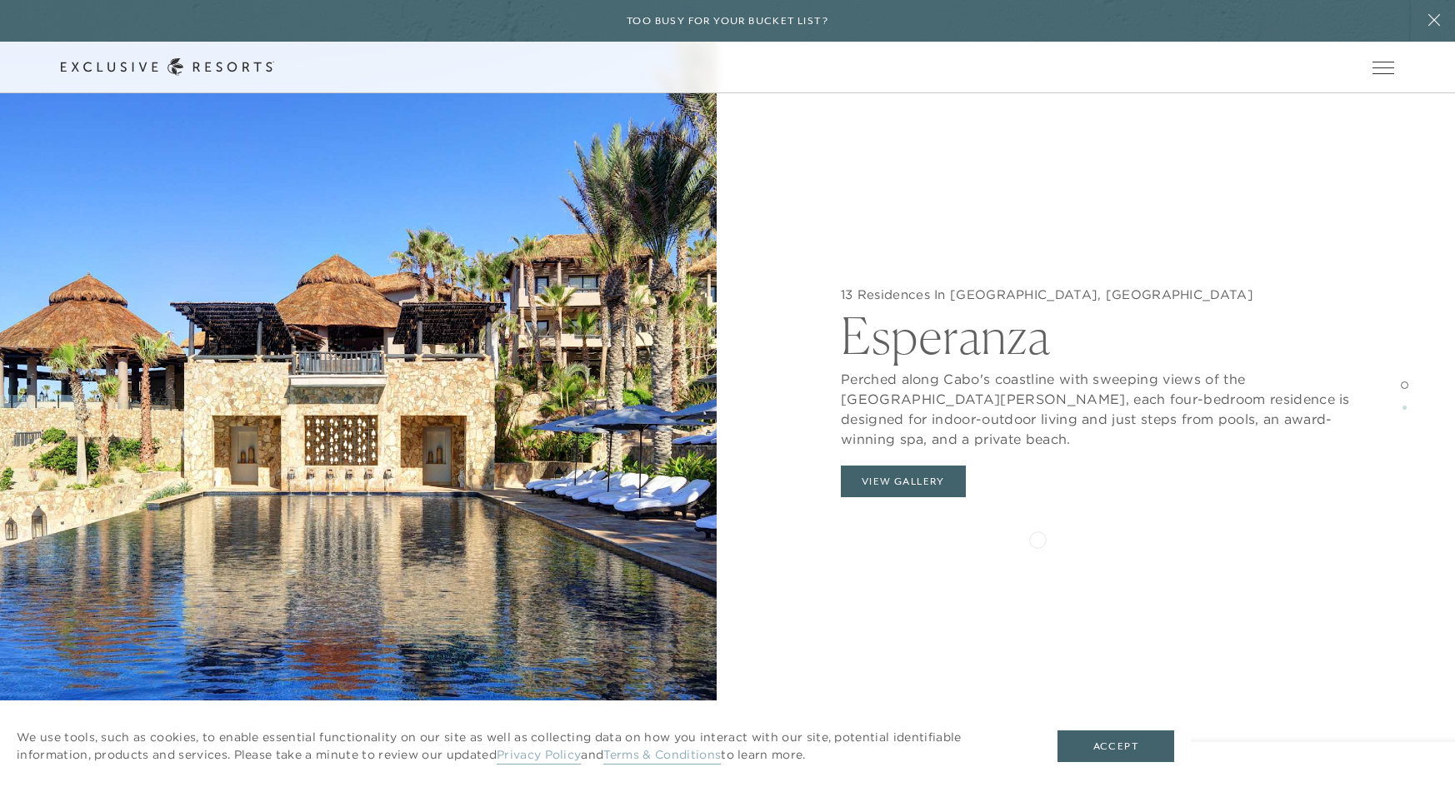
scroll to position [1840, 0]
